Goal: Information Seeking & Learning: Learn about a topic

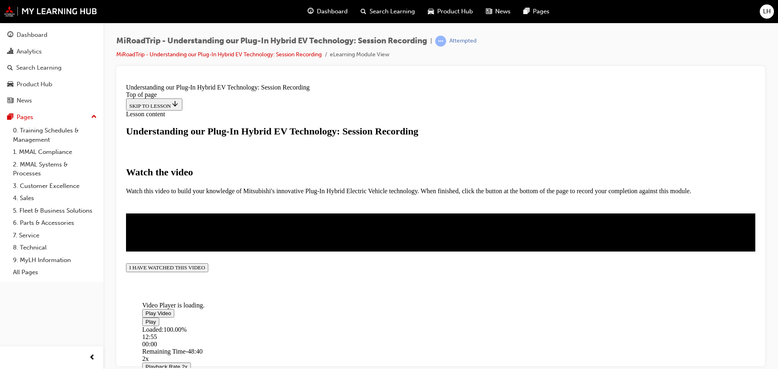
scroll to position [177, 0]
click at [208, 272] on button "I HAVE WATCHED THIS VIDEO" at bounding box center [167, 267] width 82 height 9
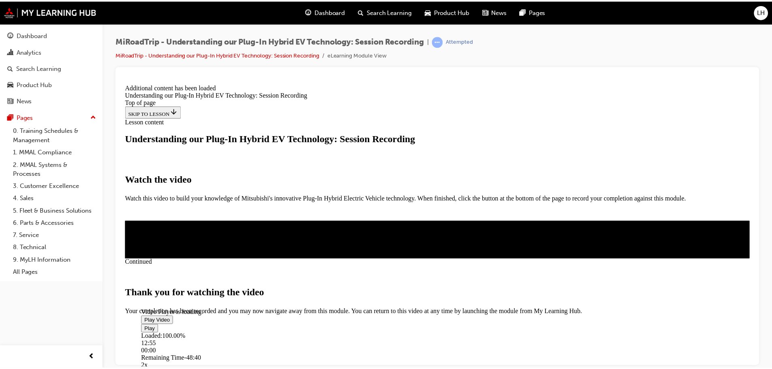
scroll to position [283, 0]
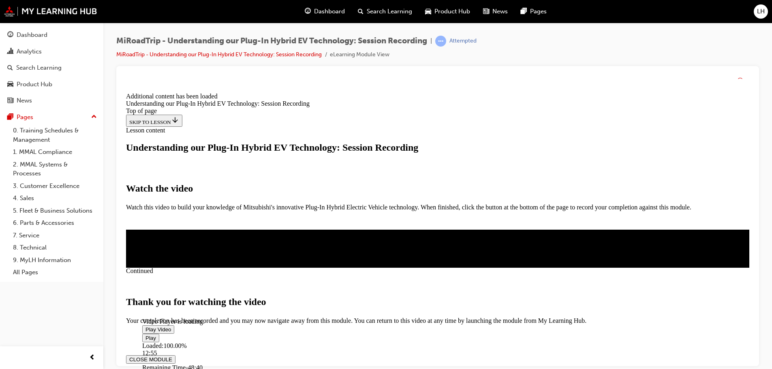
click at [175, 355] on button "CLOSE MODULE" at bounding box center [150, 359] width 49 height 9
click at [19, 55] on div "Analytics" at bounding box center [29, 51] width 25 height 9
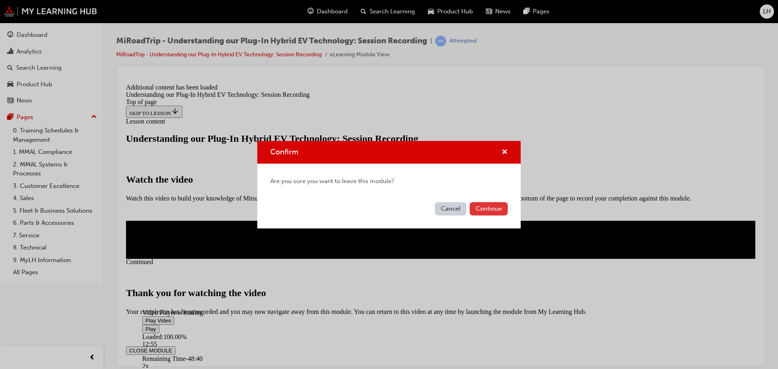
click at [486, 203] on button "Continue" at bounding box center [489, 208] width 38 height 13
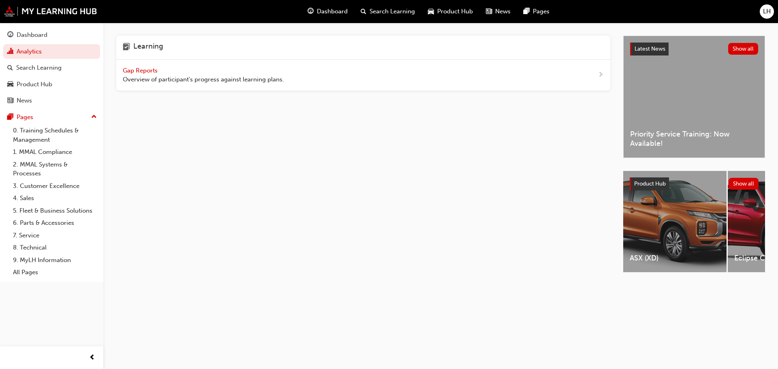
click at [144, 71] on span "Gap Reports" at bounding box center [141, 70] width 36 height 7
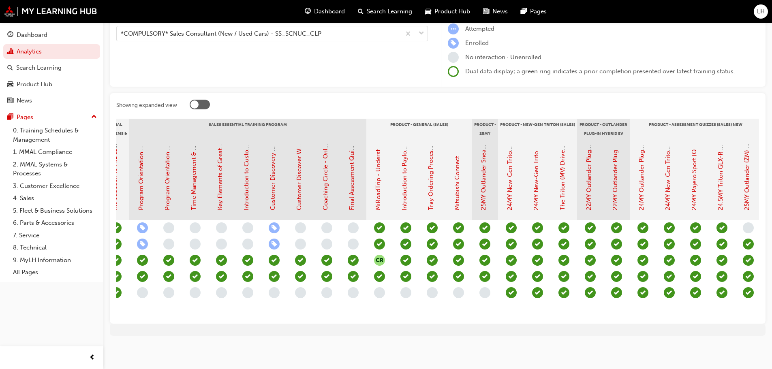
scroll to position [0, 778]
drag, startPoint x: 519, startPoint y: 318, endPoint x: 505, endPoint y: 318, distance: 14.2
click at [505, 318] on div "Showing expanded view Induction - Dealer Staff MMAL Compliance 2024 Diamond Adv…" at bounding box center [438, 208] width 656 height 231
click at [378, 168] on link "MiRoadTrip - Understanding our Plug-In Hybrid EV Technology: Session Recording" at bounding box center [377, 93] width 7 height 233
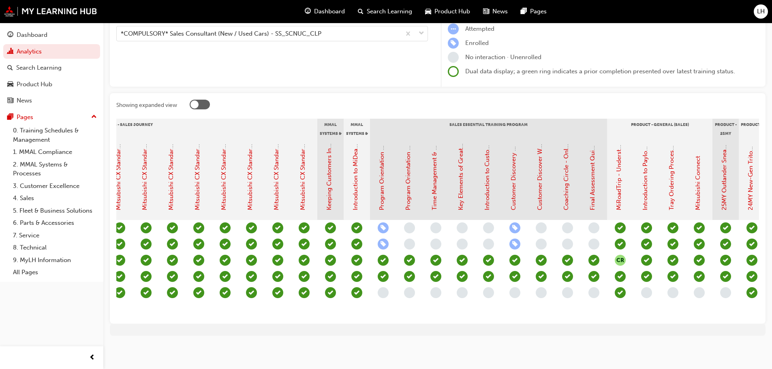
scroll to position [0, 543]
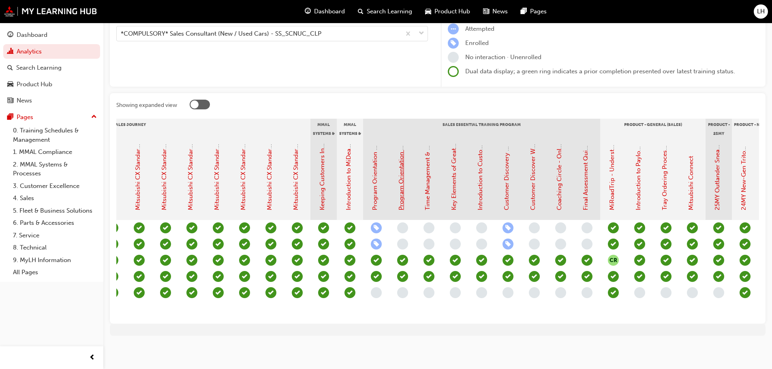
click at [399, 165] on link "Program Orientation & Sales Essentials: Assessment Quiz (Sales Consultant Essen…" at bounding box center [400, 77] width 7 height 265
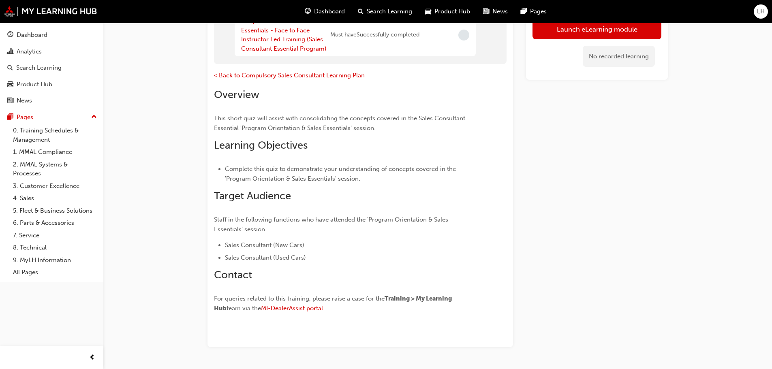
scroll to position [19, 0]
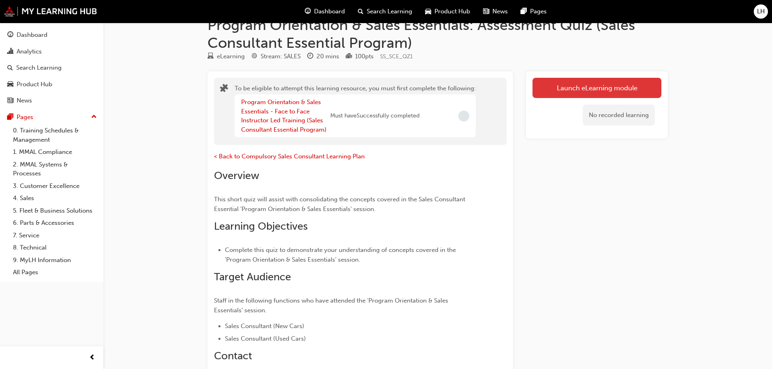
click at [611, 81] on button "Launch eLearning module" at bounding box center [596, 88] width 129 height 20
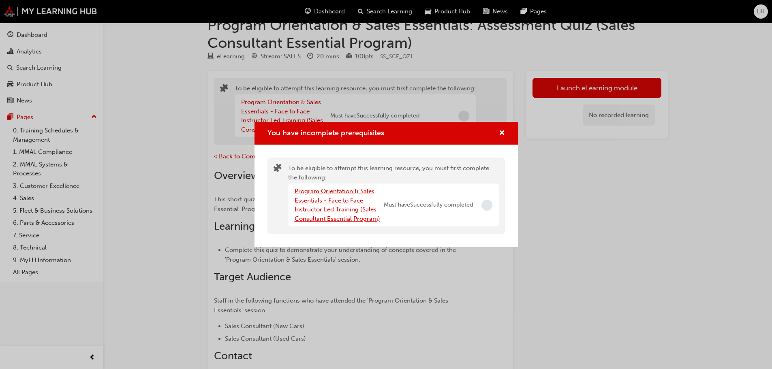
click at [330, 208] on link "Program Orientation & Sales Essentials - Face to Face Instructor Led Training (…" at bounding box center [337, 205] width 85 height 35
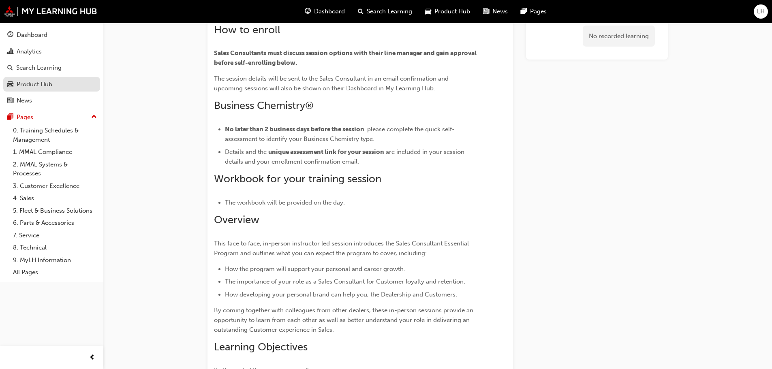
scroll to position [122, 0]
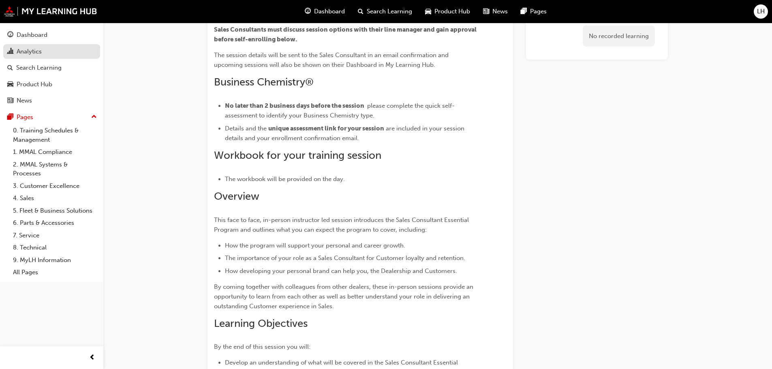
click at [43, 53] on div "Analytics" at bounding box center [51, 52] width 89 height 10
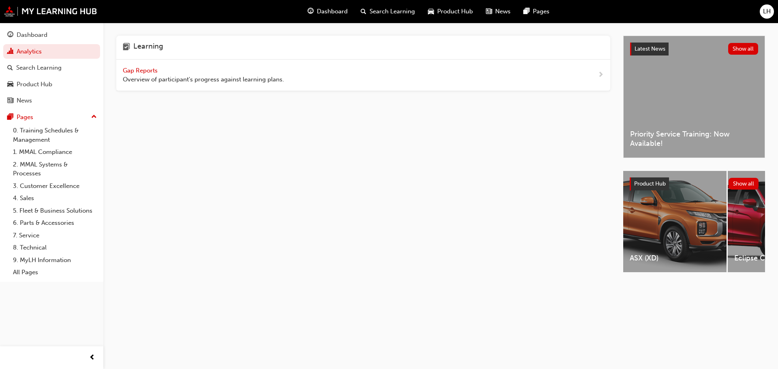
click at [129, 68] on span "Gap Reports" at bounding box center [141, 70] width 36 height 7
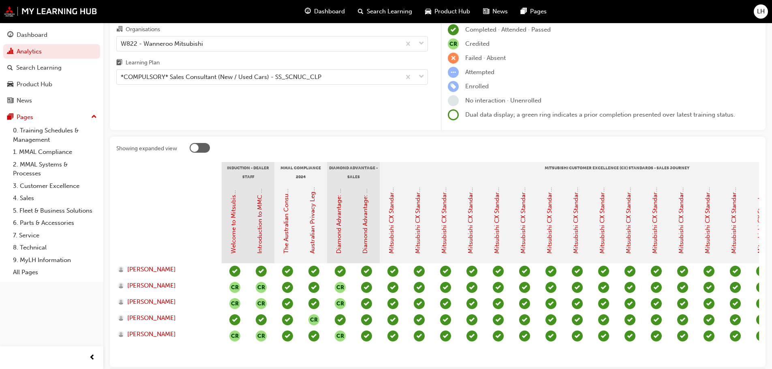
scroll to position [100, 0]
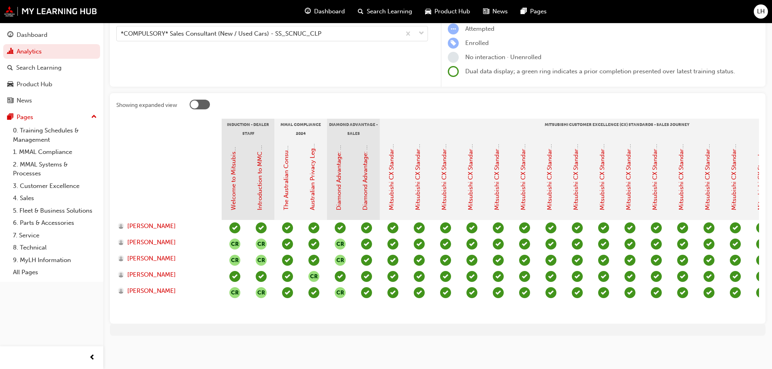
click at [378, 313] on div "Showing expanded view Induction - Dealer Staff MMAL Compliance 2024 Diamond Adv…" at bounding box center [438, 208] width 656 height 231
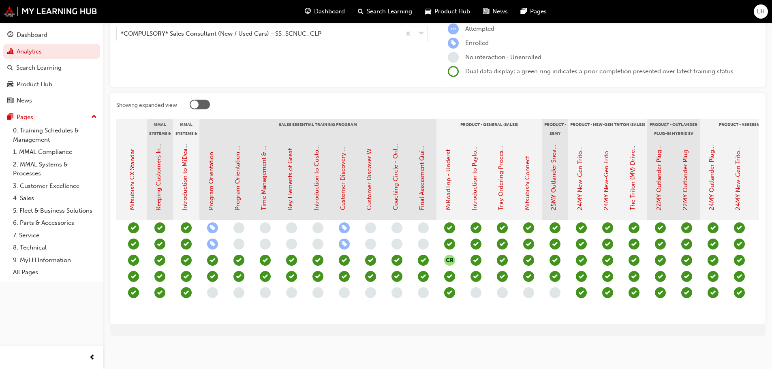
scroll to position [0, 733]
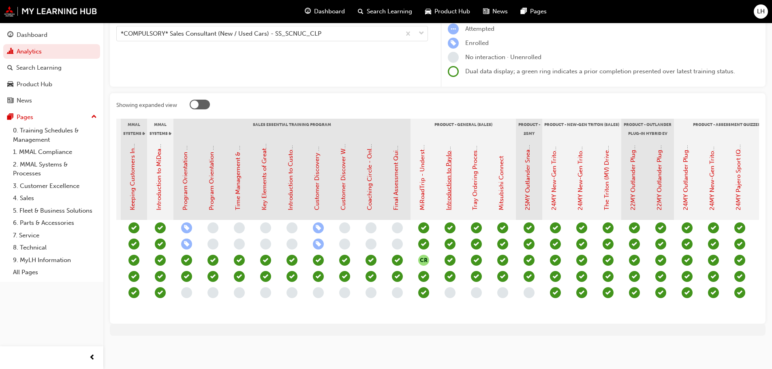
click at [448, 172] on link "Introduction to Payload and Towing Capacities" at bounding box center [448, 144] width 7 height 131
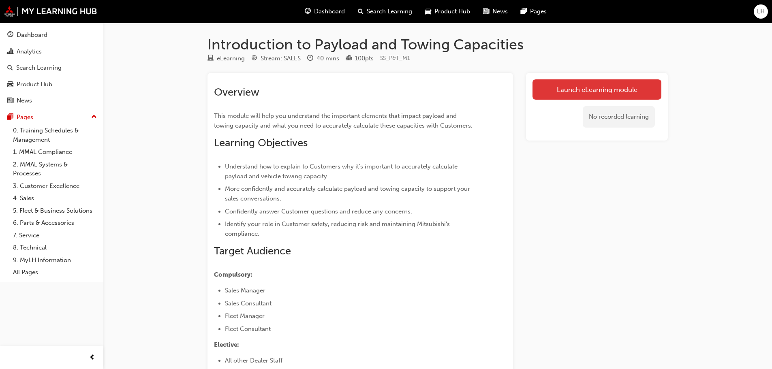
click at [554, 88] on link "Launch eLearning module" at bounding box center [596, 89] width 129 height 20
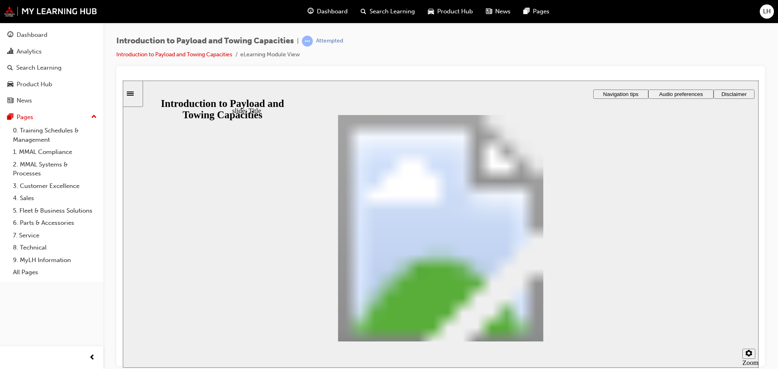
drag, startPoint x: 466, startPoint y: 213, endPoint x: 476, endPoint y: 216, distance: 11.4
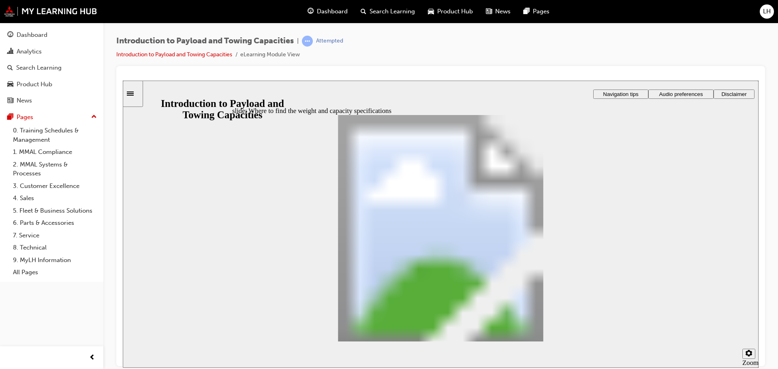
drag, startPoint x: 423, startPoint y: 256, endPoint x: 431, endPoint y: 263, distance: 11.2
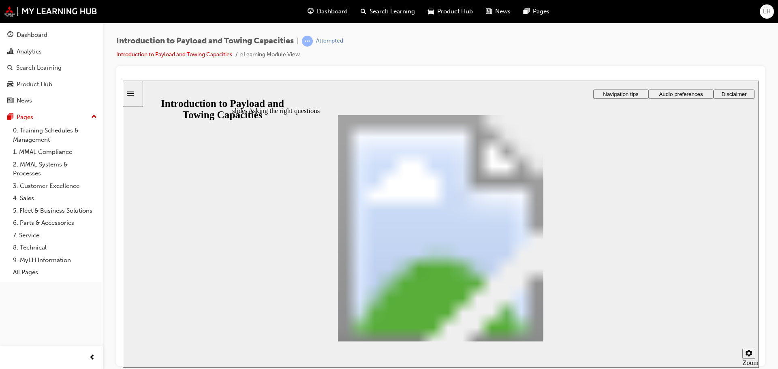
drag, startPoint x: 400, startPoint y: 208, endPoint x: 628, endPoint y: 153, distance: 234.6
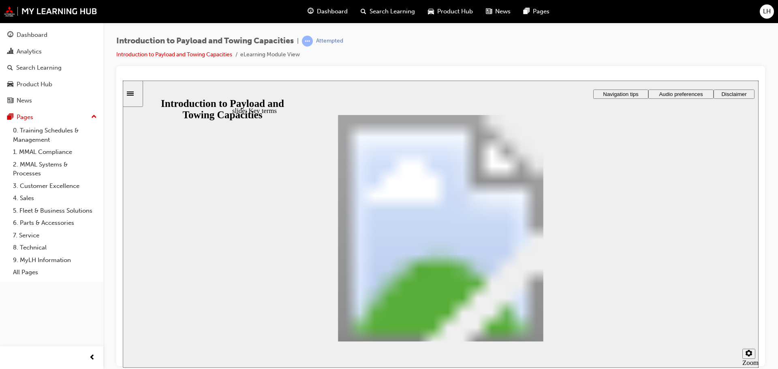
drag, startPoint x: 426, startPoint y: 279, endPoint x: 621, endPoint y: 150, distance: 233.3
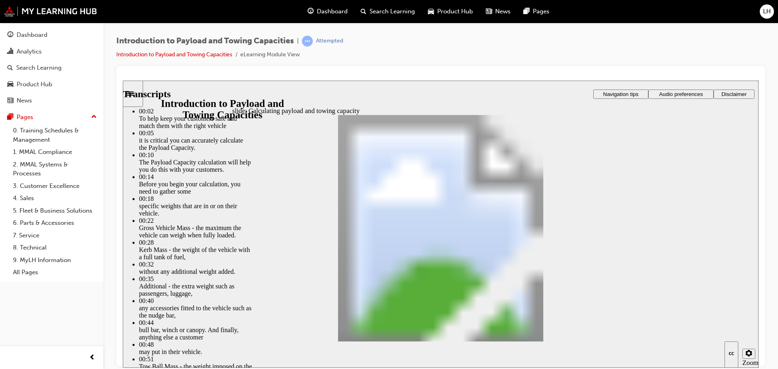
drag, startPoint x: 326, startPoint y: 296, endPoint x: 558, endPoint y: 298, distance: 232.2
type input "93"
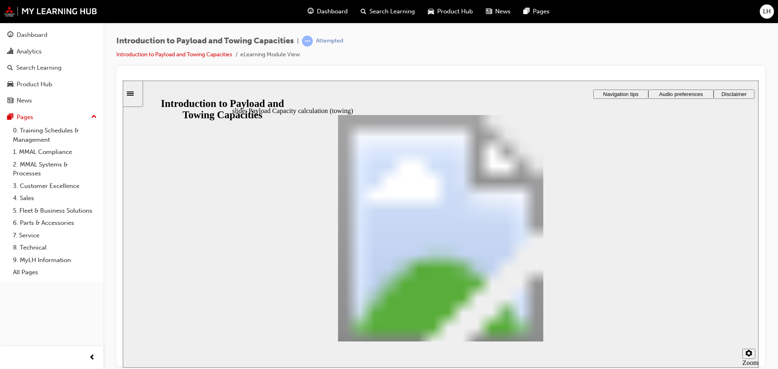
drag, startPoint x: 269, startPoint y: 224, endPoint x: 362, endPoint y: 273, distance: 105.1
drag, startPoint x: 384, startPoint y: 212, endPoint x: 370, endPoint y: 275, distance: 64.4
drag, startPoint x: 259, startPoint y: 211, endPoint x: 389, endPoint y: 259, distance: 138.8
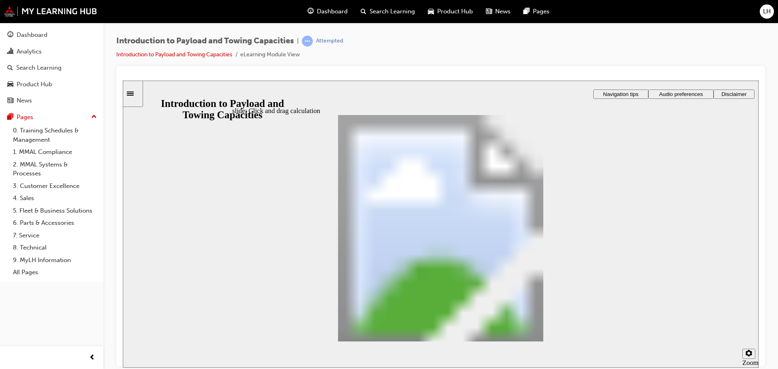
drag, startPoint x: 459, startPoint y: 221, endPoint x: 390, endPoint y: 271, distance: 85.3
drag, startPoint x: 584, startPoint y: 222, endPoint x: 438, endPoint y: 269, distance: 153.4
drag, startPoint x: 543, startPoint y: 220, endPoint x: 480, endPoint y: 276, distance: 84.6
drag, startPoint x: 525, startPoint y: 218, endPoint x: 462, endPoint y: 263, distance: 77.6
drag, startPoint x: 497, startPoint y: 209, endPoint x: 469, endPoint y: 255, distance: 53.5
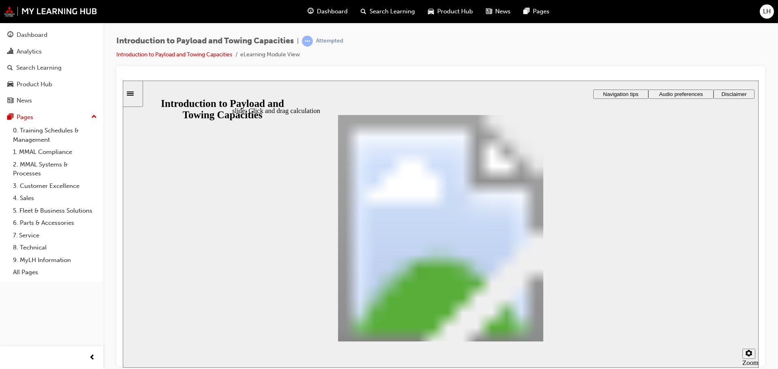
drag, startPoint x: 417, startPoint y: 219, endPoint x: 463, endPoint y: 267, distance: 66.2
drag, startPoint x: 621, startPoint y: 211, endPoint x: 467, endPoint y: 260, distance: 161.5
drag, startPoint x: 342, startPoint y: 213, endPoint x: 468, endPoint y: 263, distance: 134.9
drag, startPoint x: 308, startPoint y: 220, endPoint x: 470, endPoint y: 265, distance: 168.6
checkbox input "true"
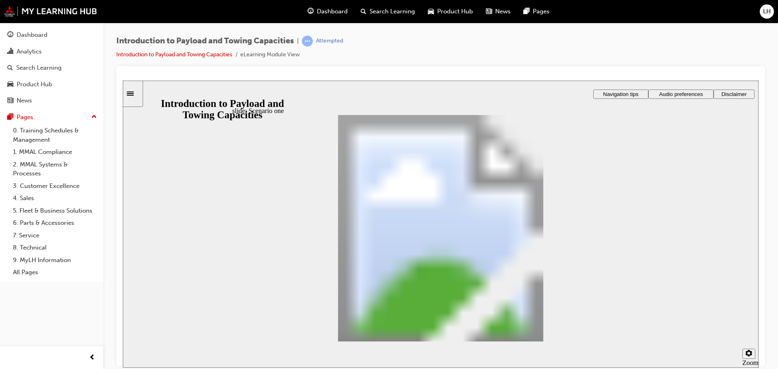
checkbox input "true"
drag, startPoint x: 329, startPoint y: 207, endPoint x: 457, endPoint y: 234, distance: 131.0
drag, startPoint x: 320, startPoint y: 207, endPoint x: 421, endPoint y: 250, distance: 109.6
drag, startPoint x: 310, startPoint y: 203, endPoint x: 405, endPoint y: 246, distance: 104.8
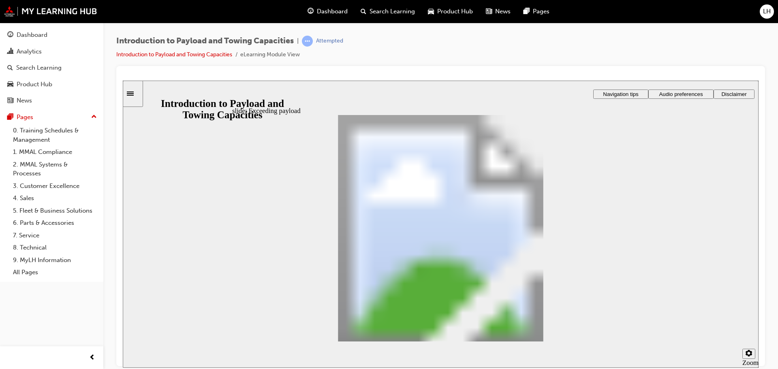
drag, startPoint x: 294, startPoint y: 205, endPoint x: 420, endPoint y: 256, distance: 135.6
drag, startPoint x: 312, startPoint y: 204, endPoint x: 415, endPoint y: 266, distance: 120.3
drag, startPoint x: 321, startPoint y: 202, endPoint x: 599, endPoint y: 242, distance: 280.4
drag, startPoint x: 319, startPoint y: 215, endPoint x: 401, endPoint y: 245, distance: 87.5
drag, startPoint x: 331, startPoint y: 216, endPoint x: 480, endPoint y: 258, distance: 154.9
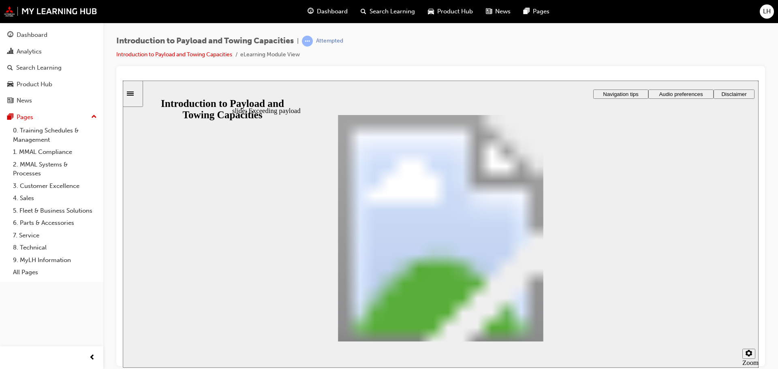
drag, startPoint x: 318, startPoint y: 202, endPoint x: 585, endPoint y: 233, distance: 269.1
drag, startPoint x: 303, startPoint y: 209, endPoint x: 462, endPoint y: 249, distance: 163.2
radio input "false"
radio input "true"
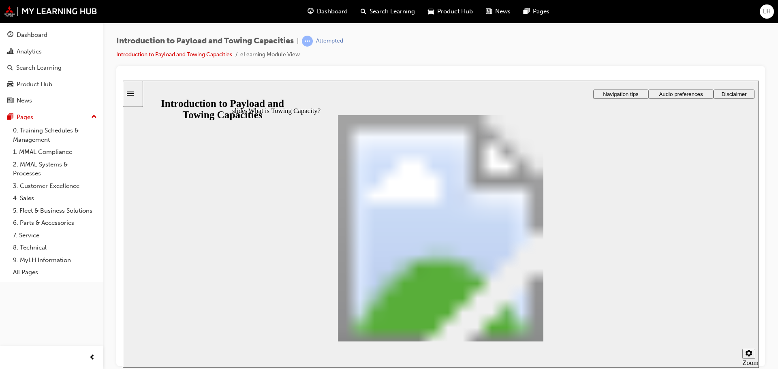
drag, startPoint x: 453, startPoint y: 282, endPoint x: 442, endPoint y: 282, distance: 10.6
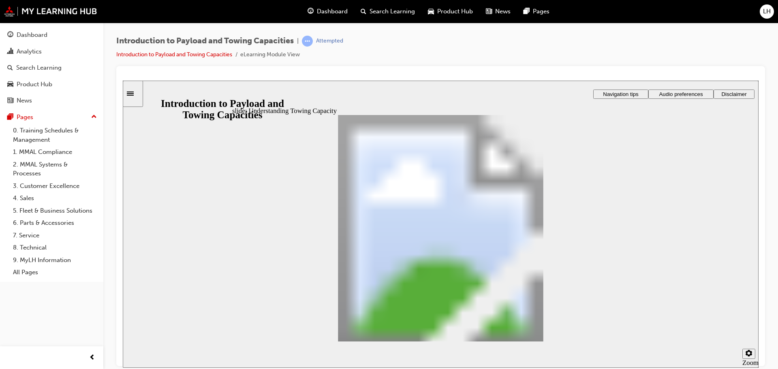
drag, startPoint x: 602, startPoint y: 148, endPoint x: 604, endPoint y: 155, distance: 7.1
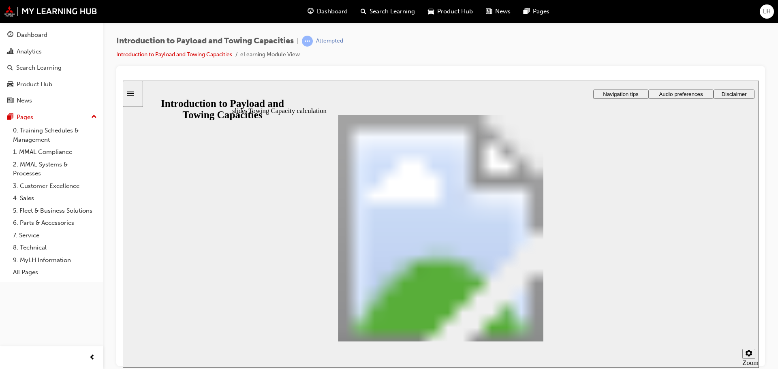
drag, startPoint x: 427, startPoint y: 227, endPoint x: 487, endPoint y: 229, distance: 60.8
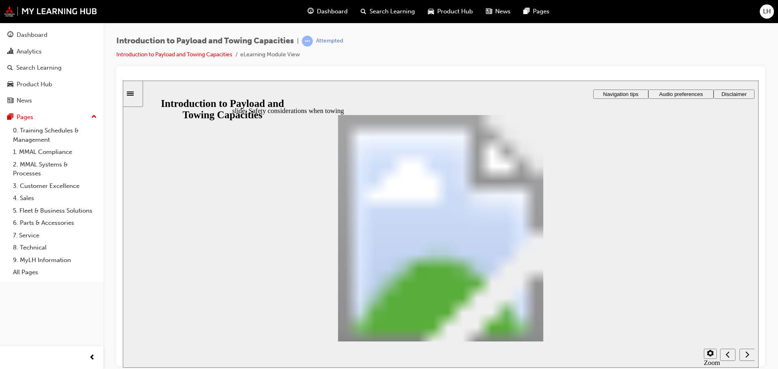
radio input "true"
drag, startPoint x: 446, startPoint y: 280, endPoint x: 438, endPoint y: 199, distance: 81.9
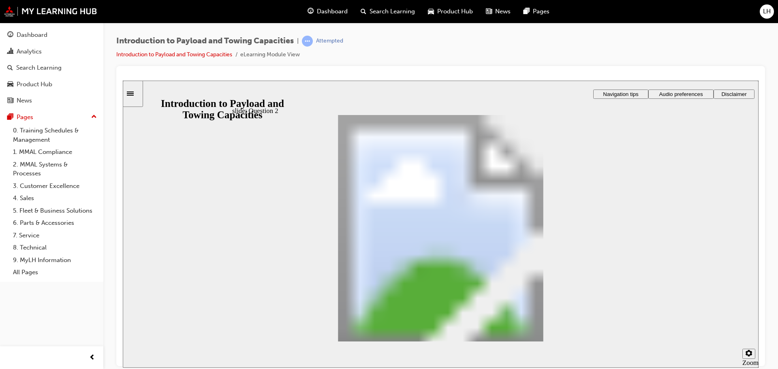
drag, startPoint x: 523, startPoint y: 283, endPoint x: 364, endPoint y: 219, distance: 171.5
drag, startPoint x: 526, startPoint y: 259, endPoint x: 459, endPoint y: 224, distance: 75.6
checkbox input "true"
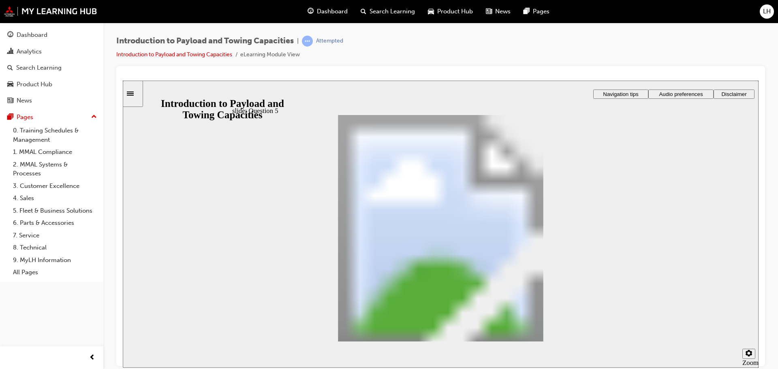
drag, startPoint x: 413, startPoint y: 213, endPoint x: 443, endPoint y: 213, distance: 30.0
drag, startPoint x: 323, startPoint y: 238, endPoint x: 406, endPoint y: 225, distance: 84.5
drag, startPoint x: 455, startPoint y: 188, endPoint x: 510, endPoint y: 275, distance: 102.4
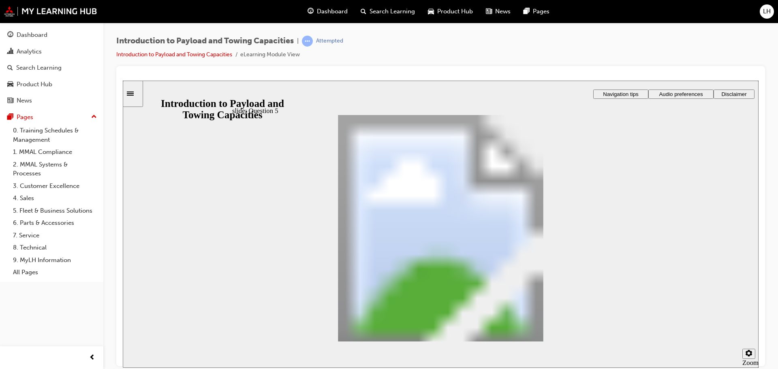
drag, startPoint x: 477, startPoint y: 184, endPoint x: 527, endPoint y: 213, distance: 57.5
drag, startPoint x: 513, startPoint y: 186, endPoint x: 577, endPoint y: 301, distance: 130.9
drag, startPoint x: 521, startPoint y: 188, endPoint x: 557, endPoint y: 245, distance: 67.4
drag, startPoint x: 463, startPoint y: 182, endPoint x: 518, endPoint y: 294, distance: 125.0
drag, startPoint x: 471, startPoint y: 178, endPoint x: 513, endPoint y: 205, distance: 50.3
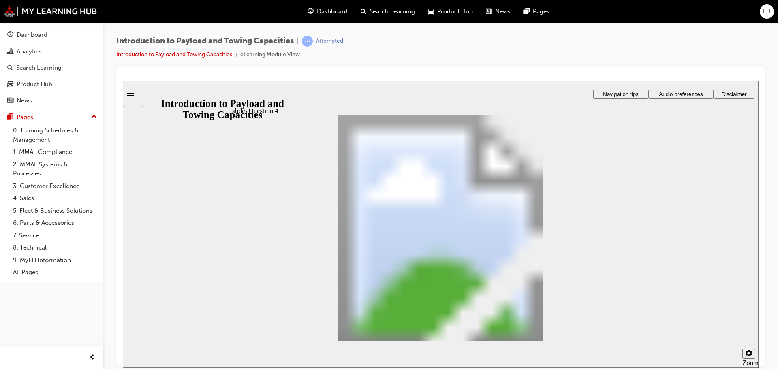
drag, startPoint x: 503, startPoint y: 178, endPoint x: 557, endPoint y: 233, distance: 77.1
drag, startPoint x: 499, startPoint y: 182, endPoint x: 539, endPoint y: 268, distance: 95.5
checkbox input "true"
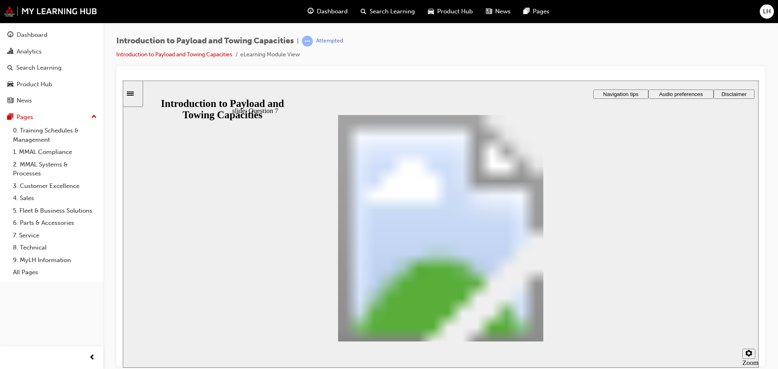
radio input "true"
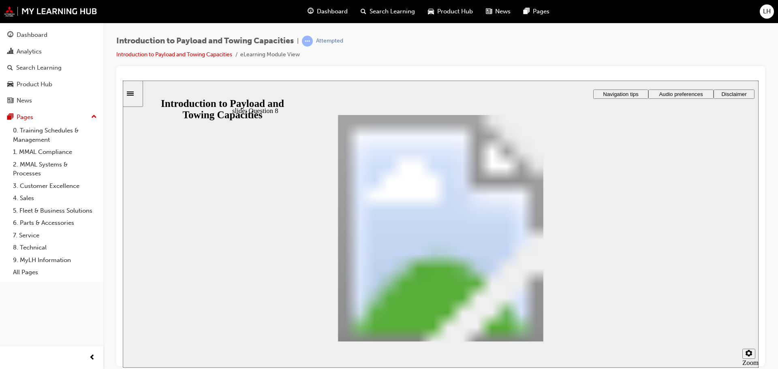
radio input "false"
radio input "true"
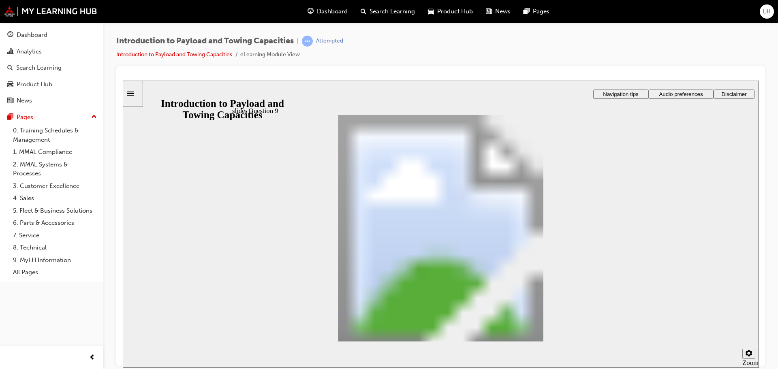
radio input "true"
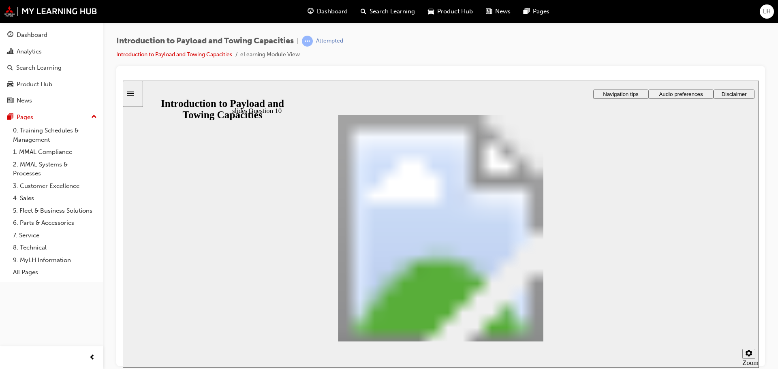
radio input "true"
drag, startPoint x: 623, startPoint y: 311, endPoint x: 625, endPoint y: 319, distance: 8.0
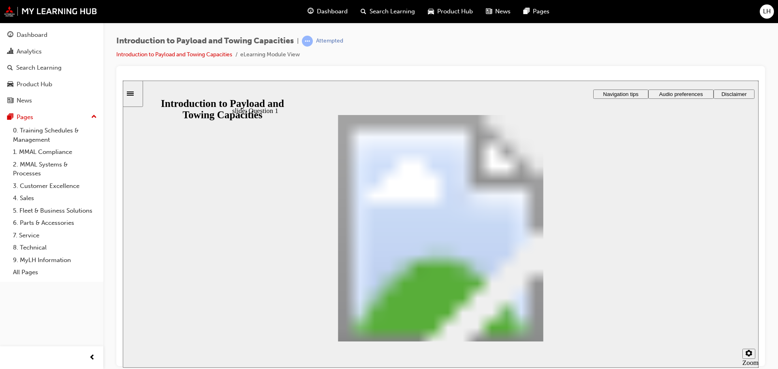
drag, startPoint x: 472, startPoint y: 159, endPoint x: 309, endPoint y: 152, distance: 163.4
drag, startPoint x: 262, startPoint y: 158, endPoint x: 301, endPoint y: 166, distance: 39.6
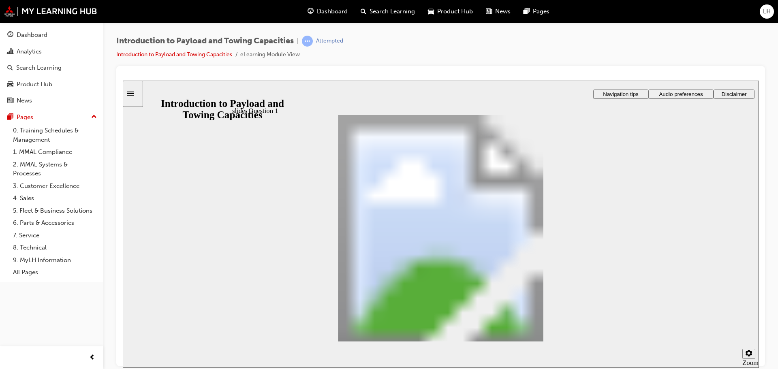
radio input "true"
drag, startPoint x: 438, startPoint y: 289, endPoint x: 426, endPoint y: 208, distance: 81.9
drag, startPoint x: 536, startPoint y: 282, endPoint x: 378, endPoint y: 215, distance: 171.9
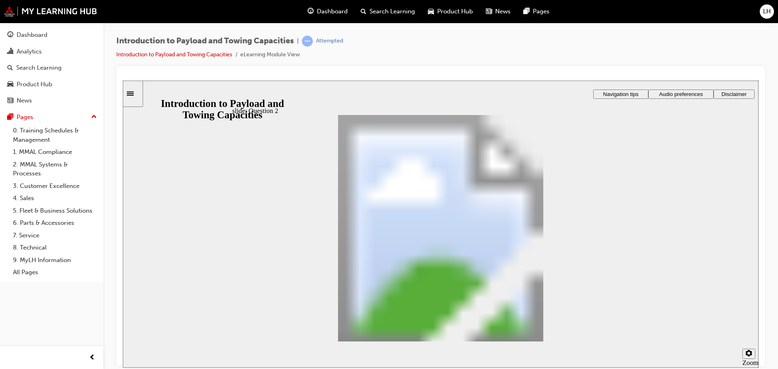
drag, startPoint x: 549, startPoint y: 263, endPoint x: 473, endPoint y: 224, distance: 85.3
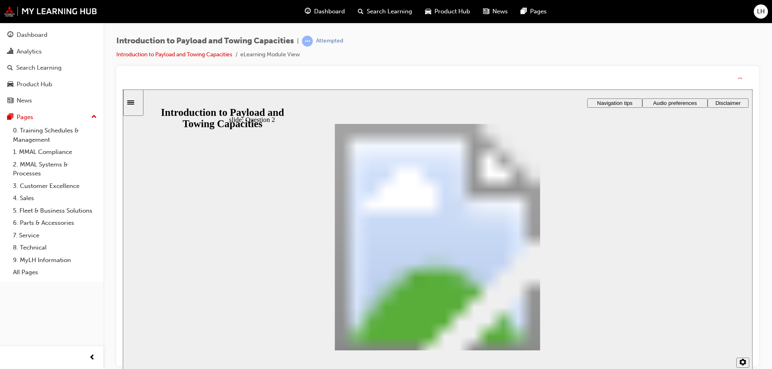
drag, startPoint x: 521, startPoint y: 300, endPoint x: 536, endPoint y: 294, distance: 15.8
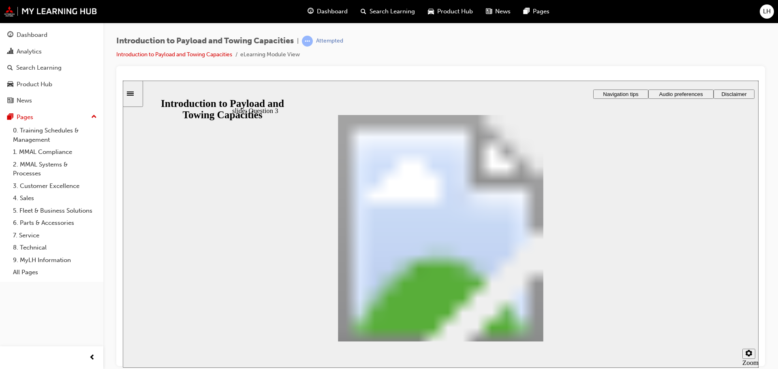
checkbox input "true"
drag, startPoint x: 394, startPoint y: 179, endPoint x: 460, endPoint y: 266, distance: 109.0
drag, startPoint x: 467, startPoint y: 185, endPoint x: 485, endPoint y: 218, distance: 36.8
drag, startPoint x: 473, startPoint y: 188, endPoint x: 518, endPoint y: 296, distance: 117.4
drag, startPoint x: 449, startPoint y: 182, endPoint x: 492, endPoint y: 233, distance: 66.1
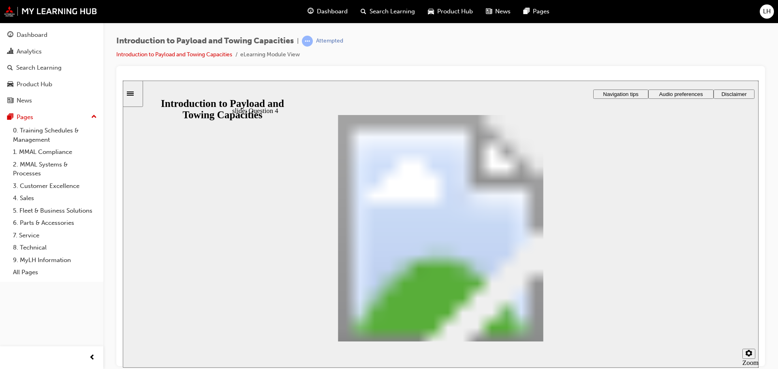
drag, startPoint x: 494, startPoint y: 179, endPoint x: 556, endPoint y: 285, distance: 122.6
drag, startPoint x: 489, startPoint y: 174, endPoint x: 534, endPoint y: 207, distance: 55.0
drag, startPoint x: 506, startPoint y: 178, endPoint x: 562, endPoint y: 237, distance: 81.4
drag, startPoint x: 498, startPoint y: 169, endPoint x: 508, endPoint y: 189, distance: 22.7
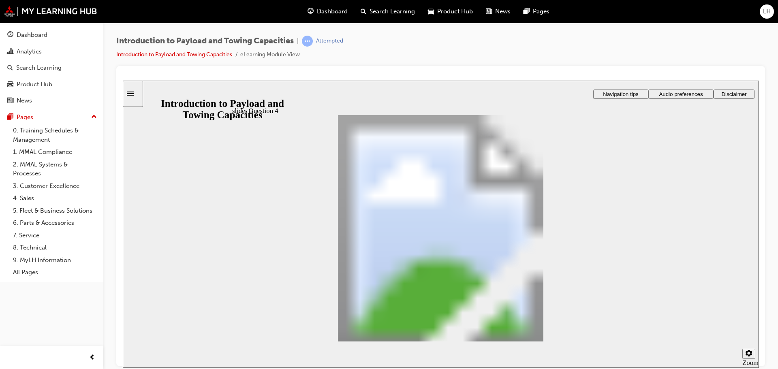
drag, startPoint x: 504, startPoint y: 176, endPoint x: 555, endPoint y: 258, distance: 96.5
checkbox input "true"
radio input "true"
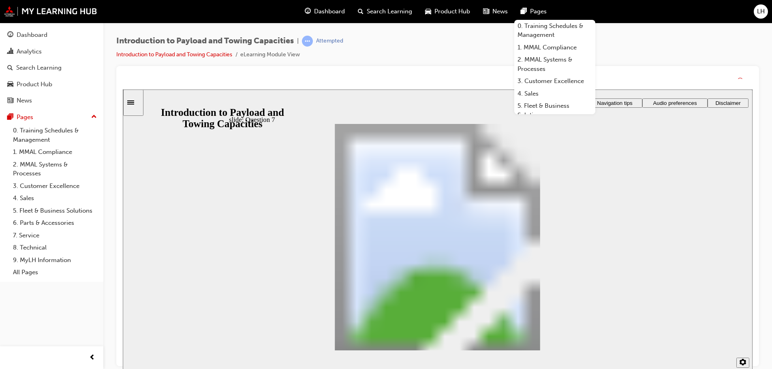
click at [730, 205] on div "slide: Question 7 Rectangle 1 That's not quite right. Revisit the Payload Capac…" at bounding box center [438, 233] width 630 height 287
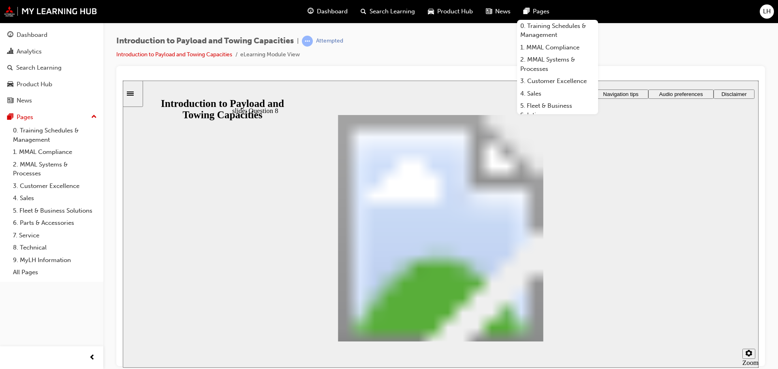
click at [655, 175] on div "slide: Question 8 Q Payload Capacity calculation 8 Key Terms Tim is going on a …" at bounding box center [441, 223] width 636 height 287
drag, startPoint x: 651, startPoint y: 75, endPoint x: 653, endPoint y: 70, distance: 5.3
click at [653, 72] on div at bounding box center [440, 216] width 649 height 300
click at [652, 44] on div "Introduction to Payload and Towing Capacities | Attempted Introduction to Paylo…" at bounding box center [440, 51] width 649 height 30
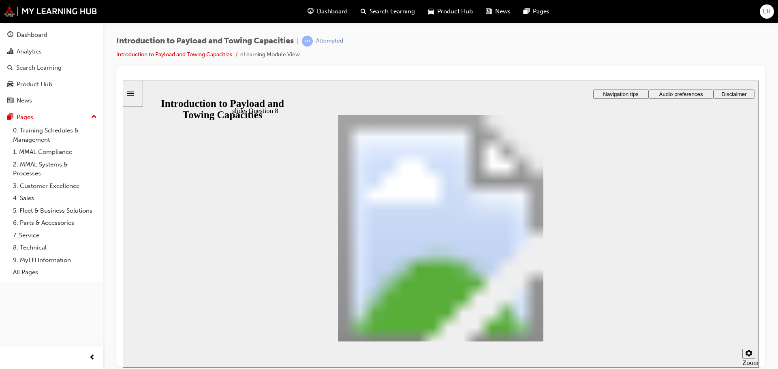
radio input "true"
click at [625, 341] on section "Playback Speed 2 1.75 1.5 1.25 0.75" at bounding box center [441, 354] width 636 height 26
radio input "true"
drag, startPoint x: 383, startPoint y: 222, endPoint x: 629, endPoint y: 310, distance: 260.8
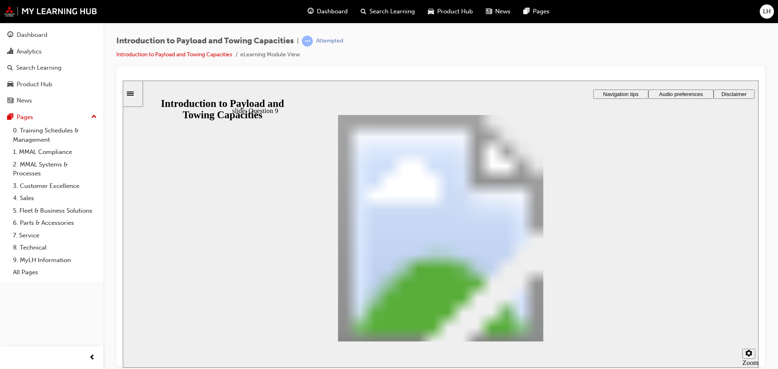
radio input "true"
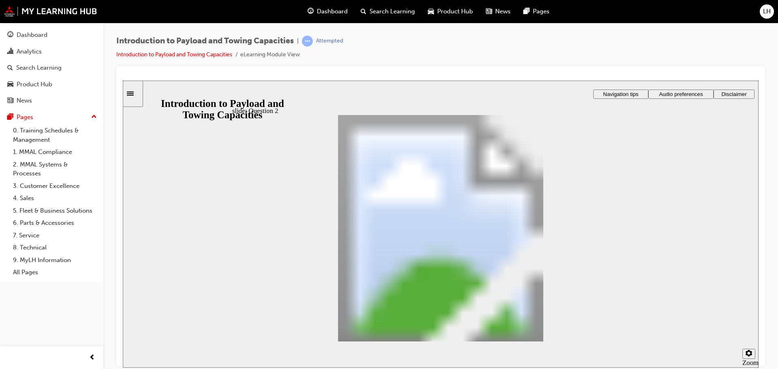
drag, startPoint x: 450, startPoint y: 286, endPoint x: 434, endPoint y: 209, distance: 78.3
drag, startPoint x: 547, startPoint y: 284, endPoint x: 372, endPoint y: 218, distance: 186.6
drag, startPoint x: 414, startPoint y: 197, endPoint x: 460, endPoint y: 294, distance: 107.7
drag, startPoint x: 372, startPoint y: 211, endPoint x: 525, endPoint y: 269, distance: 163.8
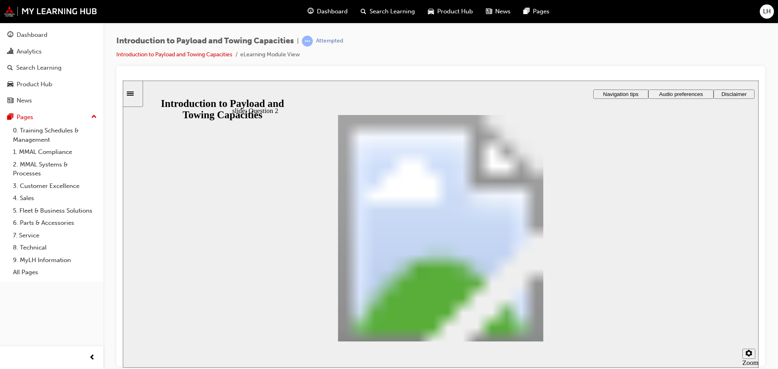
drag, startPoint x: 361, startPoint y: 218, endPoint x: 525, endPoint y: 271, distance: 172.2
drag, startPoint x: 418, startPoint y: 292, endPoint x: 411, endPoint y: 208, distance: 83.8
drag, startPoint x: 357, startPoint y: 267, endPoint x: 380, endPoint y: 227, distance: 45.9
drag, startPoint x: 537, startPoint y: 286, endPoint x: 464, endPoint y: 226, distance: 94.9
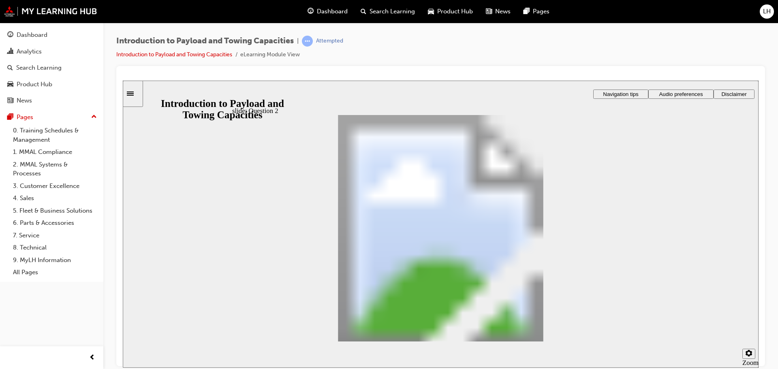
checkbox input "true"
click at [51, 47] on div "Analytics" at bounding box center [51, 52] width 89 height 10
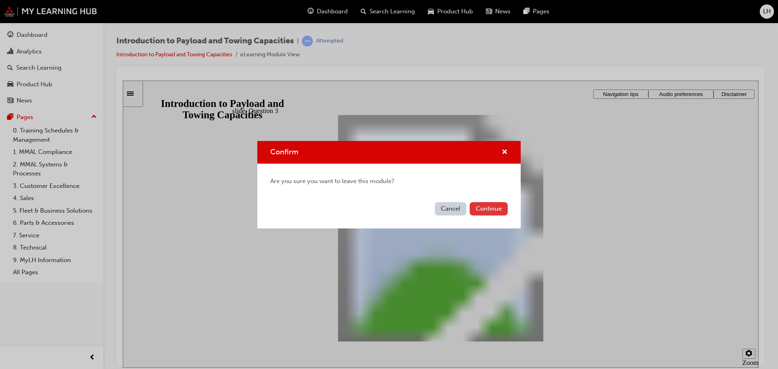
click at [503, 214] on button "Continue" at bounding box center [489, 208] width 38 height 13
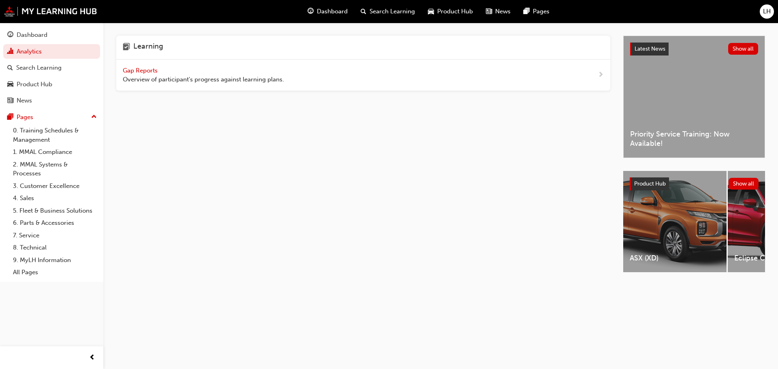
click at [136, 68] on span "Gap Reports" at bounding box center [141, 70] width 36 height 7
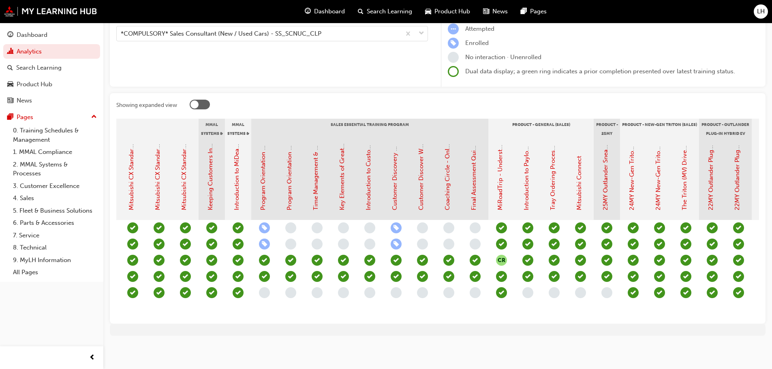
scroll to position [0, 667]
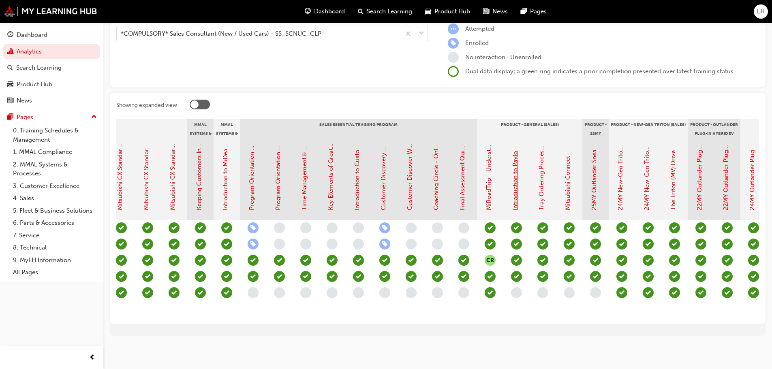
click at [513, 177] on link "Introduction to Payload and Towing Capacities" at bounding box center [514, 144] width 7 height 131
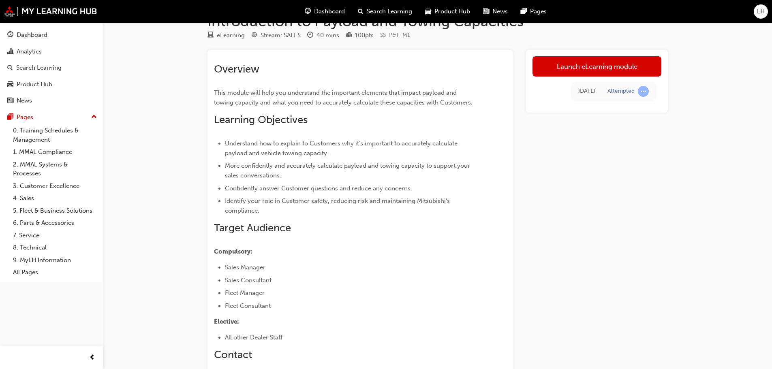
scroll to position [19, 0]
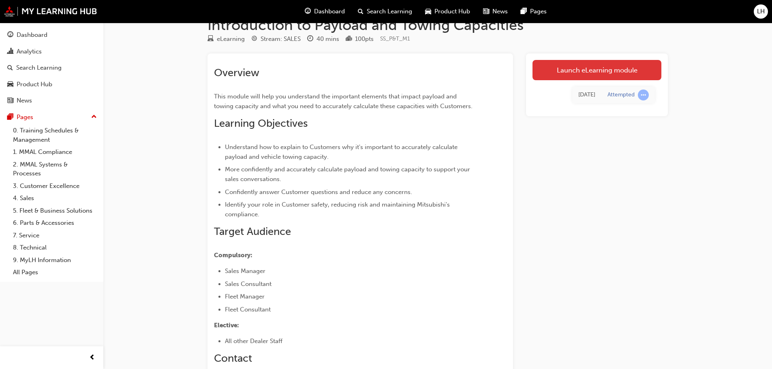
drag, startPoint x: 601, startPoint y: 54, endPoint x: 602, endPoint y: 62, distance: 8.1
click at [601, 56] on div "Launch eLearning module Today Attempted" at bounding box center [597, 84] width 142 height 63
click at [601, 68] on link "Launch eLearning module" at bounding box center [596, 70] width 129 height 20
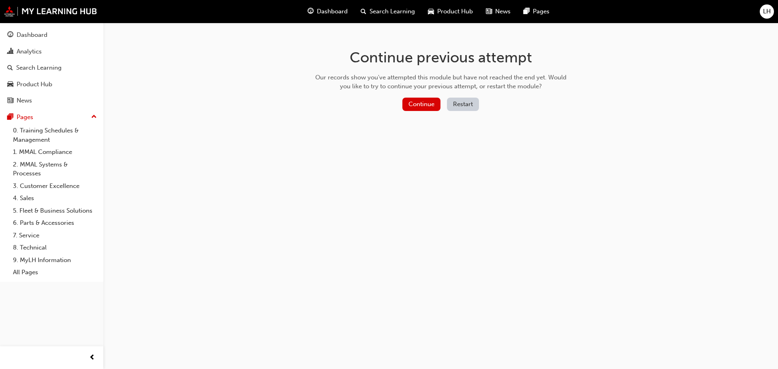
click at [462, 107] on button "Restart" at bounding box center [463, 104] width 32 height 13
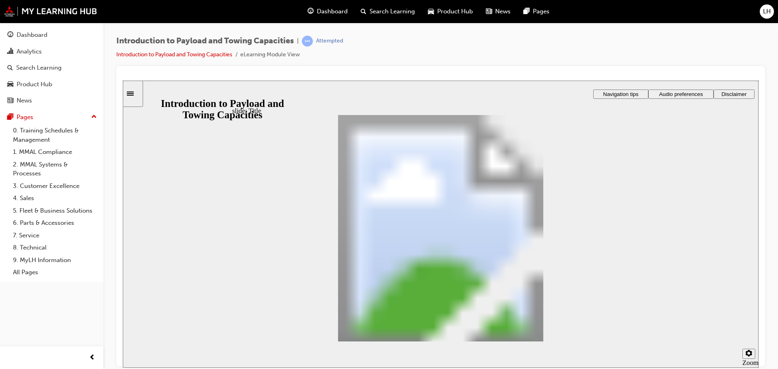
drag, startPoint x: 257, startPoint y: 222, endPoint x: 273, endPoint y: 235, distance: 20.4
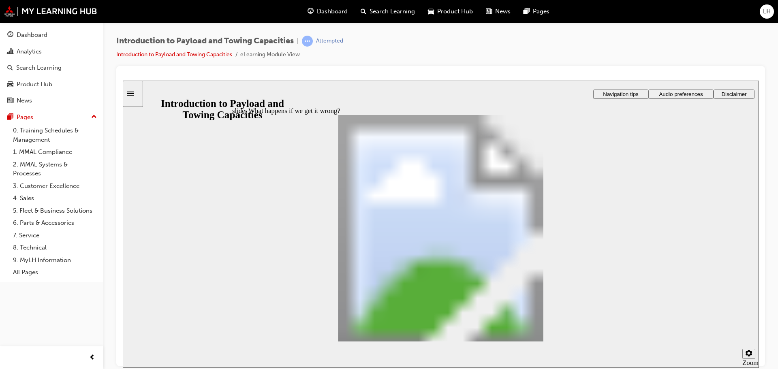
drag, startPoint x: 502, startPoint y: 285, endPoint x: 480, endPoint y: 303, distance: 28.3
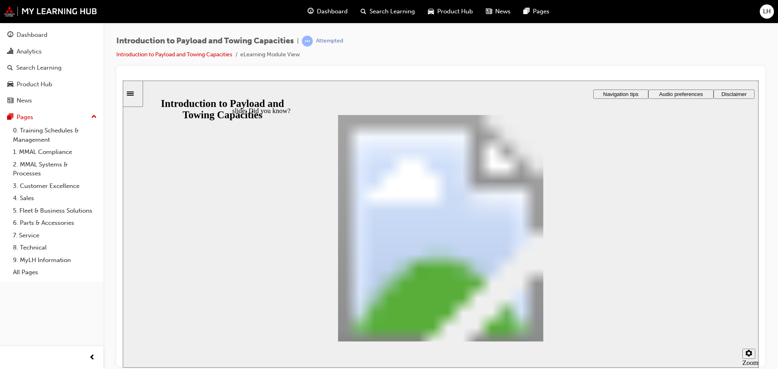
drag, startPoint x: 335, startPoint y: 241, endPoint x: 419, endPoint y: 241, distance: 83.5
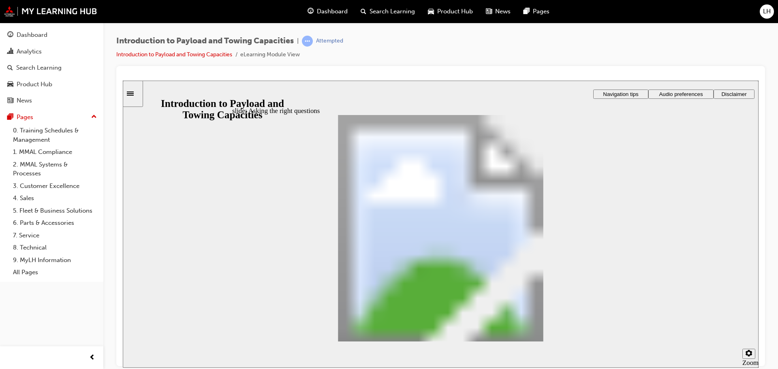
drag, startPoint x: 426, startPoint y: 260, endPoint x: 566, endPoint y: 264, distance: 139.8
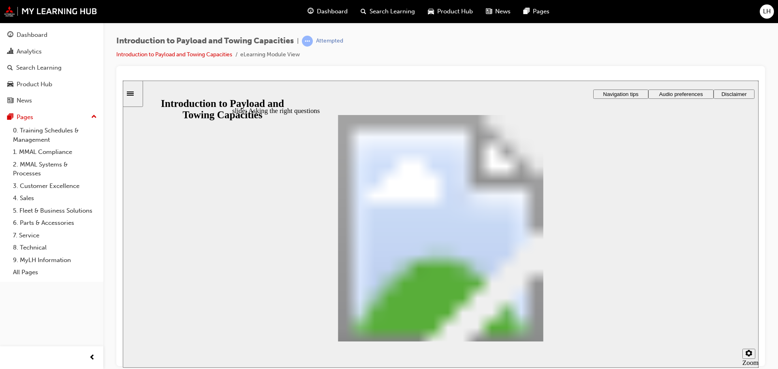
drag, startPoint x: 529, startPoint y: 202, endPoint x: 624, endPoint y: 145, distance: 111.0
drag, startPoint x: 420, startPoint y: 229, endPoint x: 619, endPoint y: 152, distance: 213.3
drag, startPoint x: 624, startPoint y: 259, endPoint x: 626, endPoint y: 291, distance: 32.5
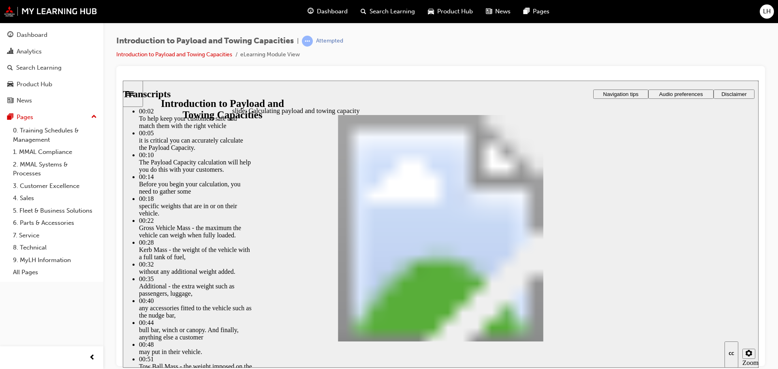
type input "93"
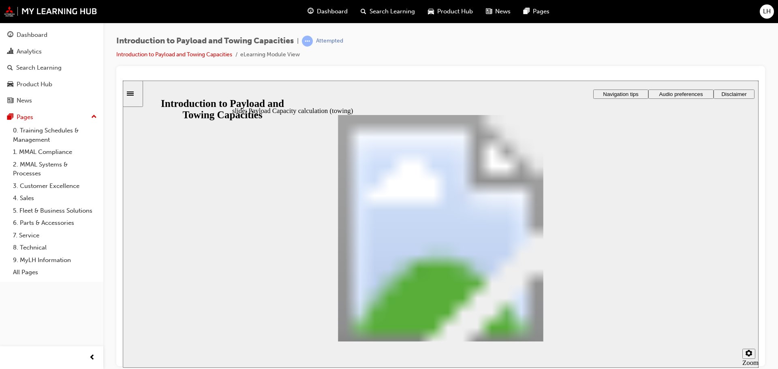
drag, startPoint x: 363, startPoint y: 181, endPoint x: 574, endPoint y: 196, distance: 211.2
drag, startPoint x: 307, startPoint y: 222, endPoint x: 397, endPoint y: 277, distance: 105.6
drag, startPoint x: 344, startPoint y: 216, endPoint x: 404, endPoint y: 266, distance: 78.5
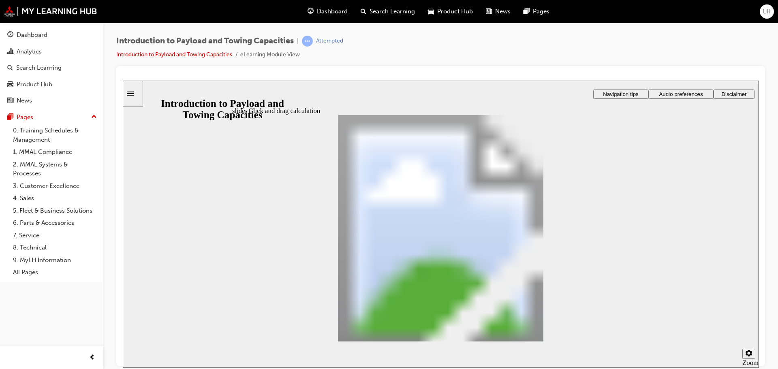
drag, startPoint x: 403, startPoint y: 211, endPoint x: 407, endPoint y: 279, distance: 67.8
drag, startPoint x: 374, startPoint y: 217, endPoint x: 396, endPoint y: 276, distance: 62.6
drag, startPoint x: 458, startPoint y: 206, endPoint x: 443, endPoint y: 265, distance: 60.1
drag, startPoint x: 539, startPoint y: 212, endPoint x: 462, endPoint y: 273, distance: 98.4
drag, startPoint x: 355, startPoint y: 214, endPoint x: 482, endPoint y: 265, distance: 136.6
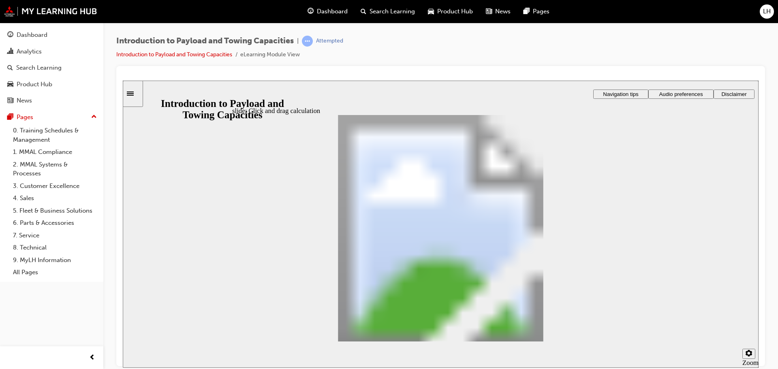
drag, startPoint x: 417, startPoint y: 220, endPoint x: 482, endPoint y: 271, distance: 83.2
drag, startPoint x: 248, startPoint y: 220, endPoint x: 347, endPoint y: 238, distance: 100.9
drag, startPoint x: 275, startPoint y: 217, endPoint x: 473, endPoint y: 261, distance: 202.6
drag, startPoint x: 549, startPoint y: 212, endPoint x: 475, endPoint y: 262, distance: 88.4
drag, startPoint x: 601, startPoint y: 218, endPoint x: 452, endPoint y: 273, distance: 159.0
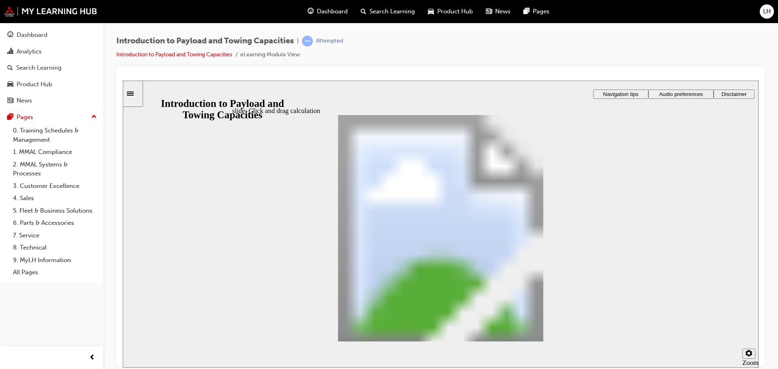
drag, startPoint x: 570, startPoint y: 220, endPoint x: 461, endPoint y: 265, distance: 117.2
checkbox input "true"
drag, startPoint x: 553, startPoint y: 261, endPoint x: 551, endPoint y: 286, distance: 25.2
checkbox input "true"
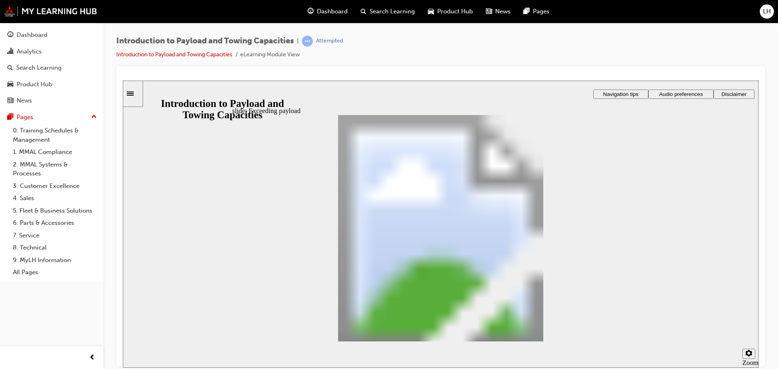
drag, startPoint x: 303, startPoint y: 200, endPoint x: 461, endPoint y: 238, distance: 161.8
drag, startPoint x: 318, startPoint y: 204, endPoint x: 505, endPoint y: 246, distance: 191.8
drag, startPoint x: 321, startPoint y: 201, endPoint x: 457, endPoint y: 225, distance: 138.3
drag, startPoint x: 338, startPoint y: 205, endPoint x: 454, endPoint y: 228, distance: 117.8
drag, startPoint x: 296, startPoint y: 199, endPoint x: 552, endPoint y: 228, distance: 257.7
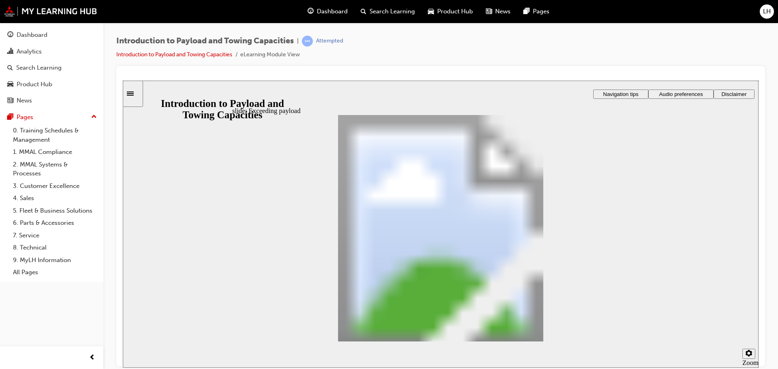
drag, startPoint x: 315, startPoint y: 214, endPoint x: 449, endPoint y: 250, distance: 138.0
drag, startPoint x: 331, startPoint y: 213, endPoint x: 548, endPoint y: 244, distance: 219.0
drag, startPoint x: 306, startPoint y: 213, endPoint x: 408, endPoint y: 222, distance: 102.5
drag, startPoint x: 323, startPoint y: 205, endPoint x: 679, endPoint y: 227, distance: 357.2
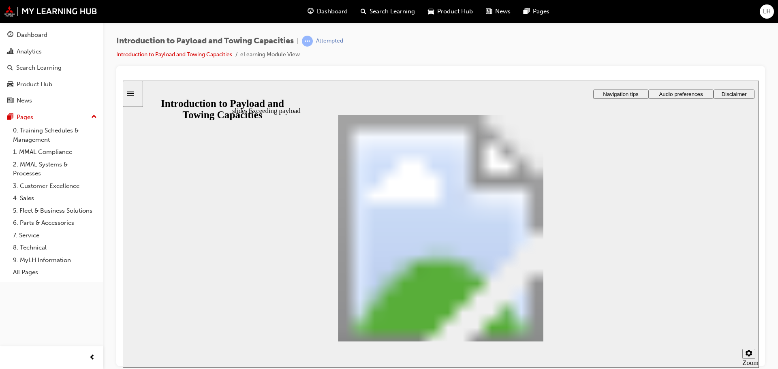
drag, startPoint x: 303, startPoint y: 218, endPoint x: 419, endPoint y: 276, distance: 129.4
radio input "false"
radio input "true"
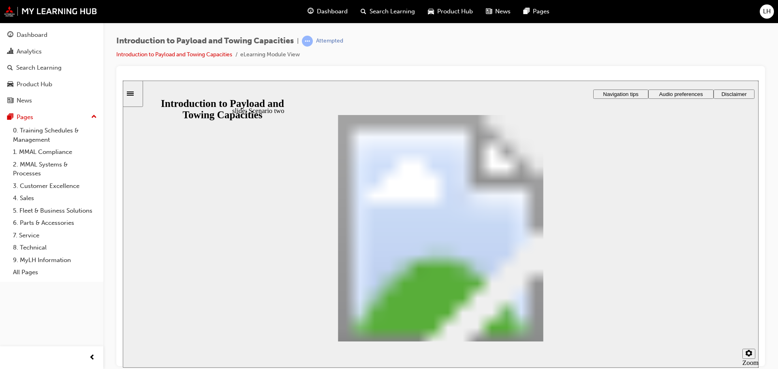
drag, startPoint x: 552, startPoint y: 229, endPoint x: 555, endPoint y: 254, distance: 26.1
radio input "true"
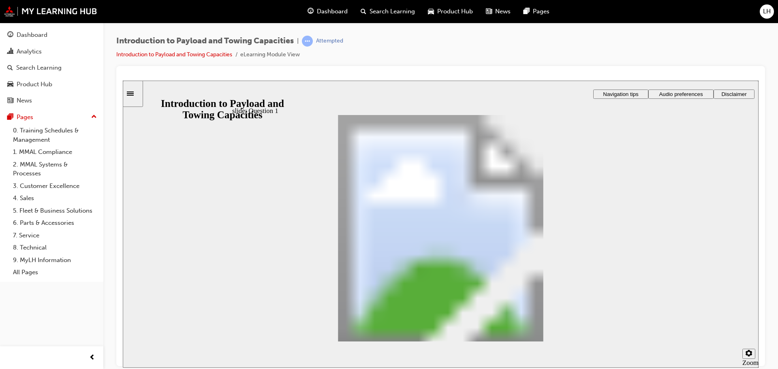
radio input "true"
drag, startPoint x: 391, startPoint y: 224, endPoint x: 639, endPoint y: 323, distance: 267.5
drag, startPoint x: 440, startPoint y: 286, endPoint x: 432, endPoint y: 206, distance: 80.6
drag, startPoint x: 529, startPoint y: 287, endPoint x: 357, endPoint y: 227, distance: 181.8
drag, startPoint x: 526, startPoint y: 262, endPoint x: 459, endPoint y: 226, distance: 75.4
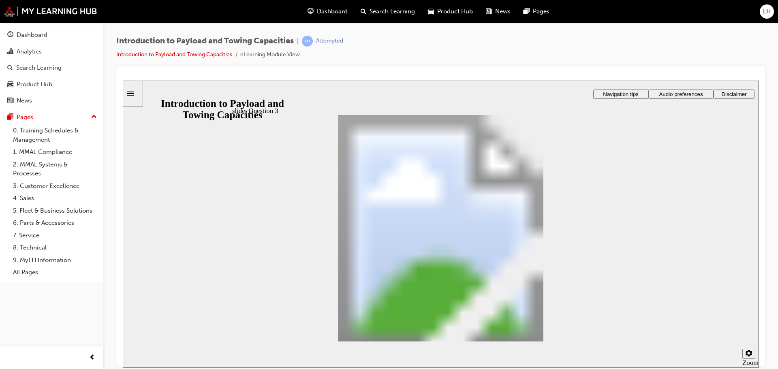
checkbox input "true"
drag, startPoint x: 613, startPoint y: 314, endPoint x: 606, endPoint y: 330, distance: 17.2
drag, startPoint x: 380, startPoint y: 183, endPoint x: 451, endPoint y: 267, distance: 109.6
drag, startPoint x: 434, startPoint y: 185, endPoint x: 455, endPoint y: 213, distance: 35.3
drag, startPoint x: 432, startPoint y: 174, endPoint x: 496, endPoint y: 286, distance: 128.5
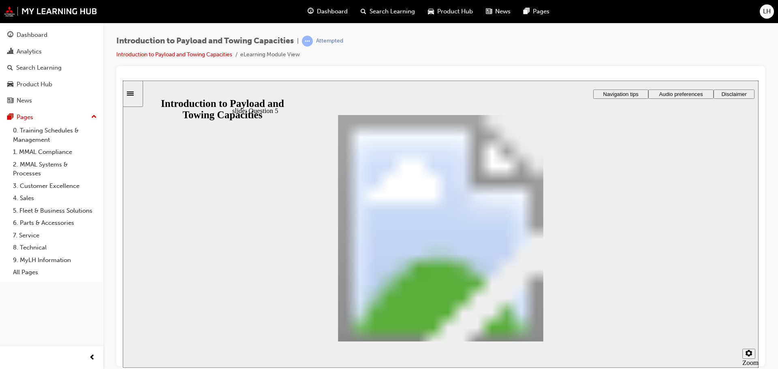
drag, startPoint x: 445, startPoint y: 171, endPoint x: 484, endPoint y: 231, distance: 71.4
drag, startPoint x: 419, startPoint y: 177, endPoint x: 478, endPoint y: 287, distance: 125.2
drag, startPoint x: 443, startPoint y: 180, endPoint x: 502, endPoint y: 262, distance: 101.0
drag, startPoint x: 461, startPoint y: 178, endPoint x: 463, endPoint y: 185, distance: 6.7
drag, startPoint x: 474, startPoint y: 182, endPoint x: 528, endPoint y: 268, distance: 101.3
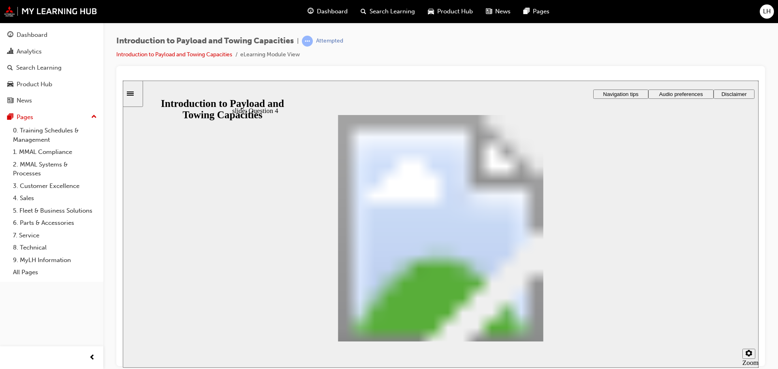
drag, startPoint x: 480, startPoint y: 209, endPoint x: 485, endPoint y: 231, distance: 22.8
drag, startPoint x: 476, startPoint y: 179, endPoint x: 494, endPoint y: 207, distance: 33.2
click at [618, 344] on section "Playback Speed 2 1.75 1.5 1.25 0.75" at bounding box center [441, 354] width 636 height 26
checkbox input "true"
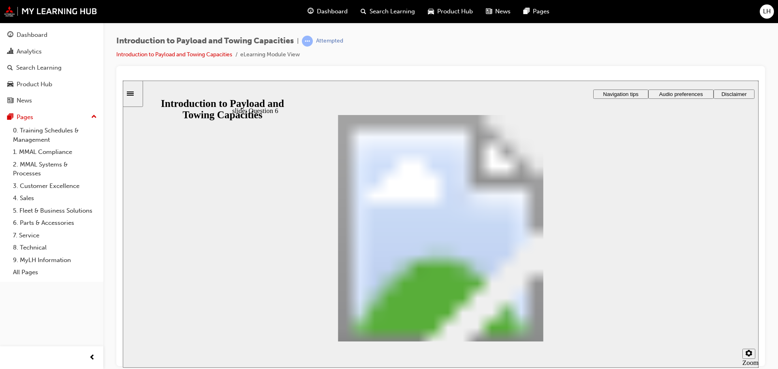
checkbox input "true"
checkbox input "false"
radio input "true"
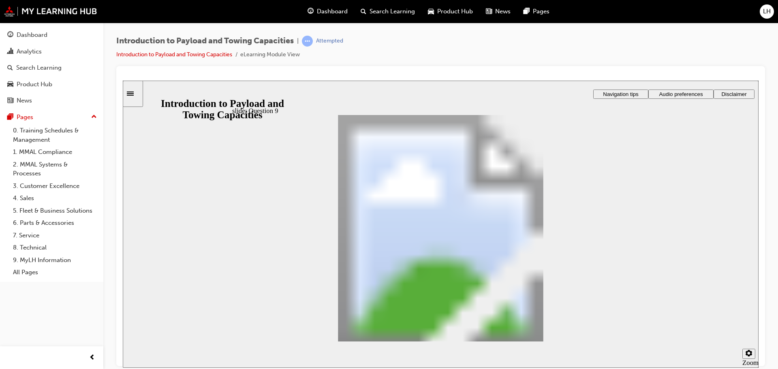
radio input "true"
drag, startPoint x: 595, startPoint y: 291, endPoint x: 627, endPoint y: 325, distance: 46.7
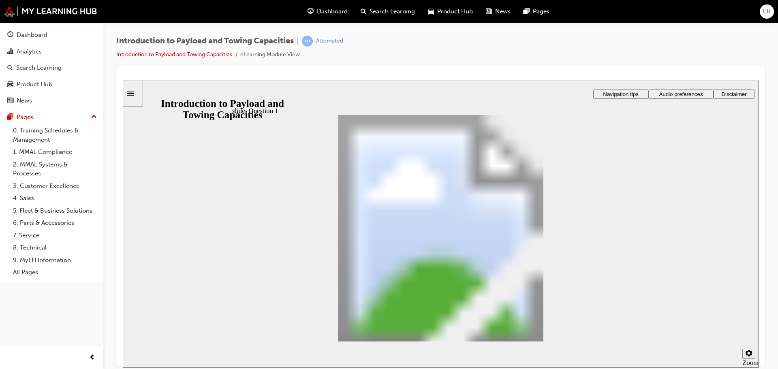
radio input "true"
drag, startPoint x: 439, startPoint y: 284, endPoint x: 421, endPoint y: 197, distance: 88.5
drag, startPoint x: 440, startPoint y: 256, endPoint x: 378, endPoint y: 220, distance: 72.1
drag, startPoint x: 516, startPoint y: 257, endPoint x: 427, endPoint y: 222, distance: 95.5
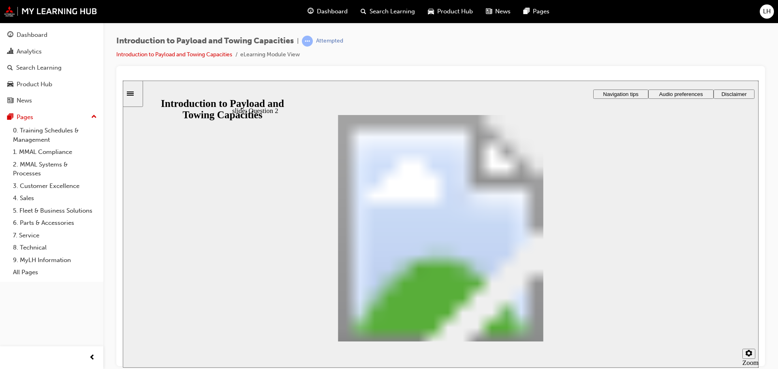
checkbox input "true"
drag, startPoint x: 487, startPoint y: 177, endPoint x: 496, endPoint y: 204, distance: 28.8
drag, startPoint x: 472, startPoint y: 170, endPoint x: 498, endPoint y: 230, distance: 65.5
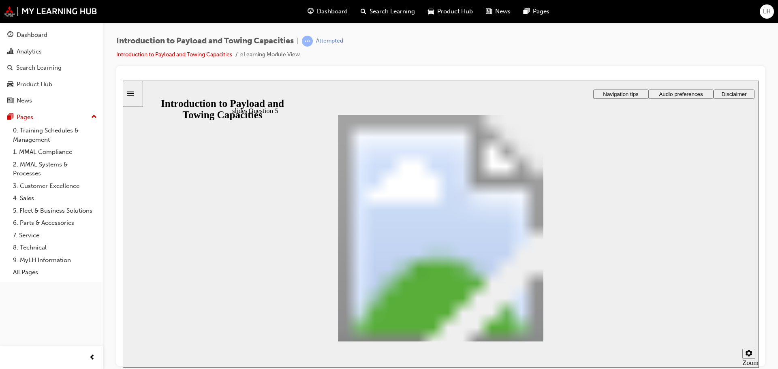
drag, startPoint x: 477, startPoint y: 179, endPoint x: 500, endPoint y: 280, distance: 103.2
drag, startPoint x: 473, startPoint y: 176, endPoint x: 499, endPoint y: 267, distance: 94.3
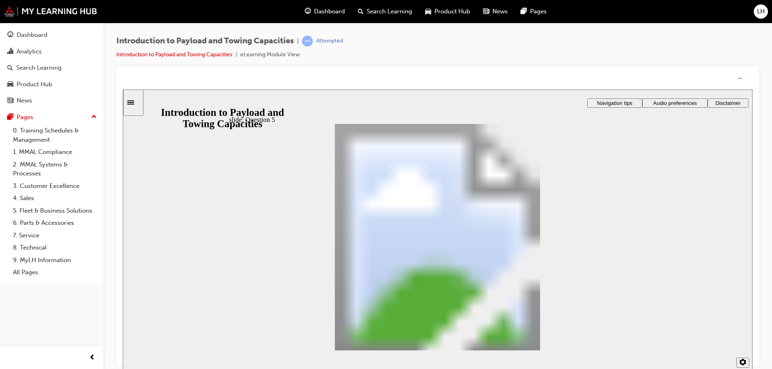
drag, startPoint x: 496, startPoint y: 198, endPoint x: 508, endPoint y: 242, distance: 46.2
drag, startPoint x: 489, startPoint y: 196, endPoint x: 508, endPoint y: 272, distance: 79.0
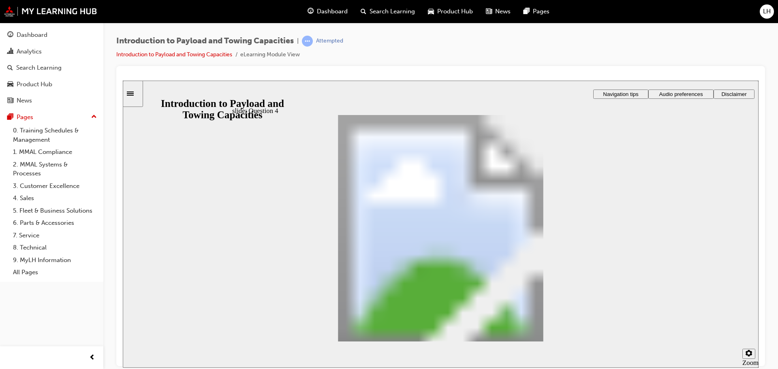
drag, startPoint x: 475, startPoint y: 175, endPoint x: 508, endPoint y: 305, distance: 134.1
checkbox input "true"
radio input "true"
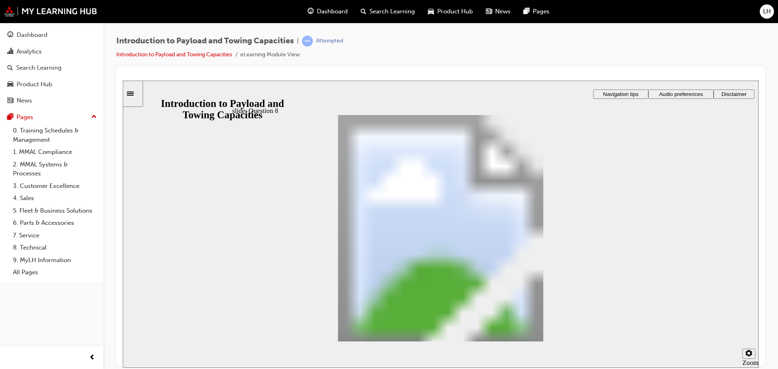
radio input "true"
drag, startPoint x: 630, startPoint y: 337, endPoint x: 417, endPoint y: 214, distance: 247.1
radio input "true"
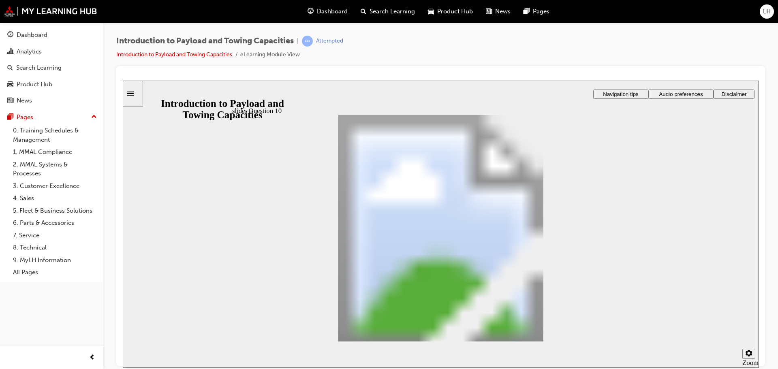
radio input "true"
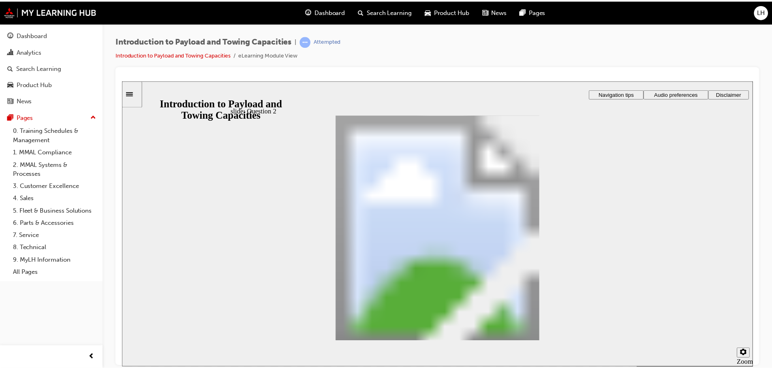
scroll to position [215, 0]
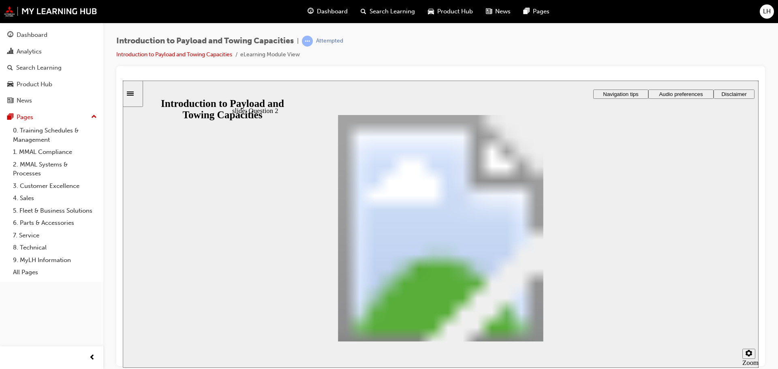
drag, startPoint x: 423, startPoint y: 283, endPoint x: 414, endPoint y: 198, distance: 85.6
drag, startPoint x: 542, startPoint y: 286, endPoint x: 376, endPoint y: 224, distance: 176.9
drag, startPoint x: 354, startPoint y: 262, endPoint x: 474, endPoint y: 226, distance: 124.6
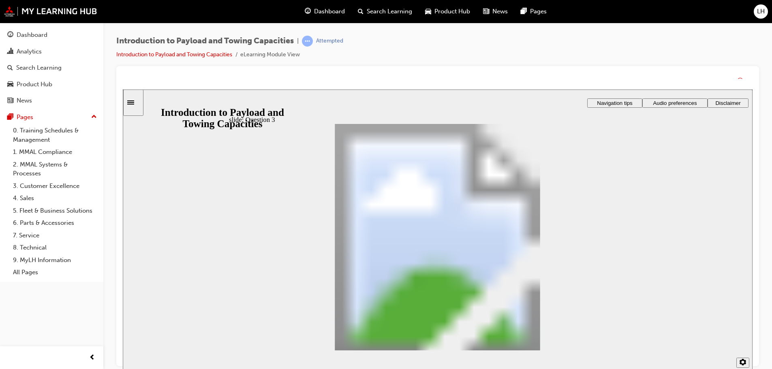
checkbox input "false"
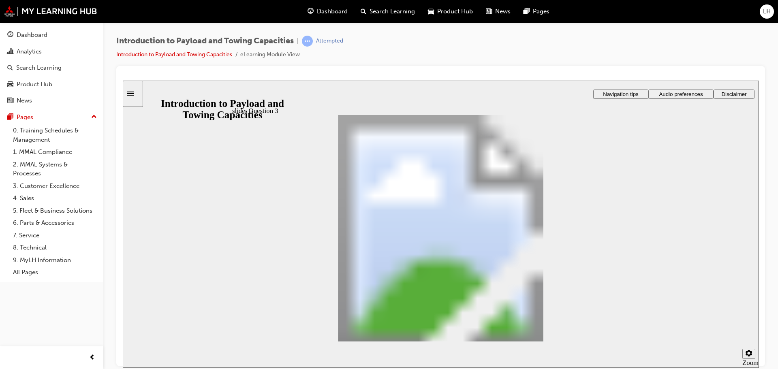
checkbox input "true"
drag, startPoint x: 498, startPoint y: 277, endPoint x: 497, endPoint y: 268, distance: 8.9
drag, startPoint x: 425, startPoint y: 176, endPoint x: 474, endPoint y: 264, distance: 100.5
drag, startPoint x: 443, startPoint y: 182, endPoint x: 496, endPoint y: 209, distance: 59.3
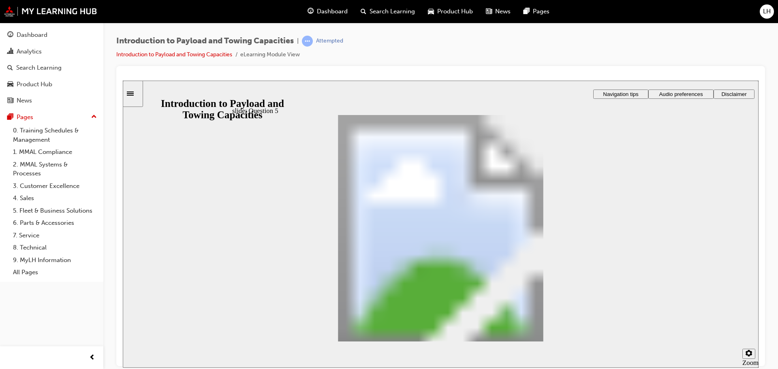
drag, startPoint x: 468, startPoint y: 174, endPoint x: 524, endPoint y: 284, distance: 123.4
drag, startPoint x: 496, startPoint y: 180, endPoint x: 527, endPoint y: 234, distance: 62.6
drag, startPoint x: 459, startPoint y: 178, endPoint x: 519, endPoint y: 288, distance: 125.3
drag, startPoint x: 456, startPoint y: 180, endPoint x: 489, endPoint y: 209, distance: 43.6
drag, startPoint x: 470, startPoint y: 179, endPoint x: 506, endPoint y: 236, distance: 67.1
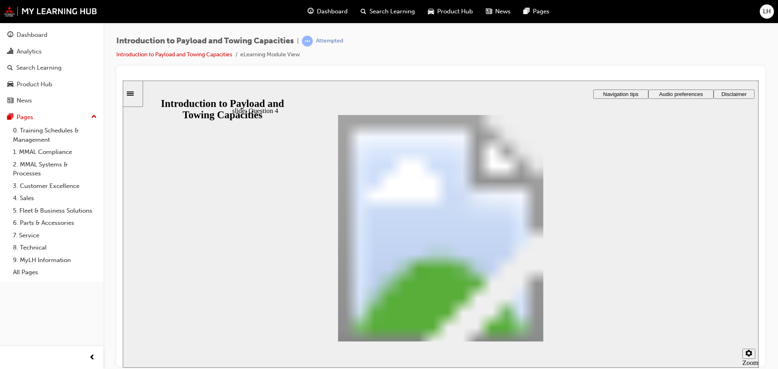
drag, startPoint x: 497, startPoint y: 181, endPoint x: 515, endPoint y: 271, distance: 91.8
checkbox input "true"
drag, startPoint x: 487, startPoint y: 236, endPoint x: 499, endPoint y: 260, distance: 26.6
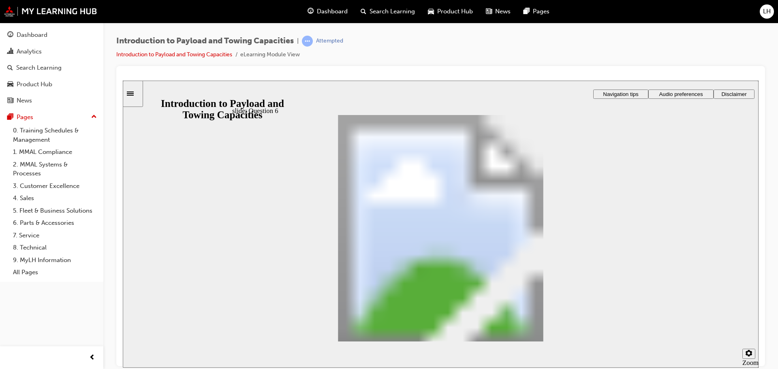
checkbox input "false"
checkbox input "true"
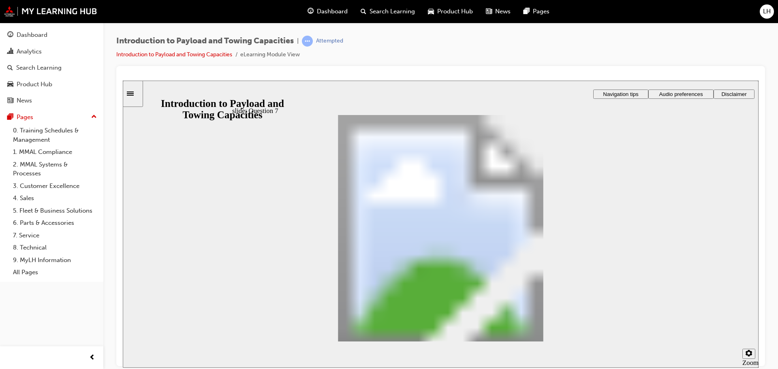
radio input "true"
drag, startPoint x: 336, startPoint y: 238, endPoint x: 401, endPoint y: 304, distance: 92.8
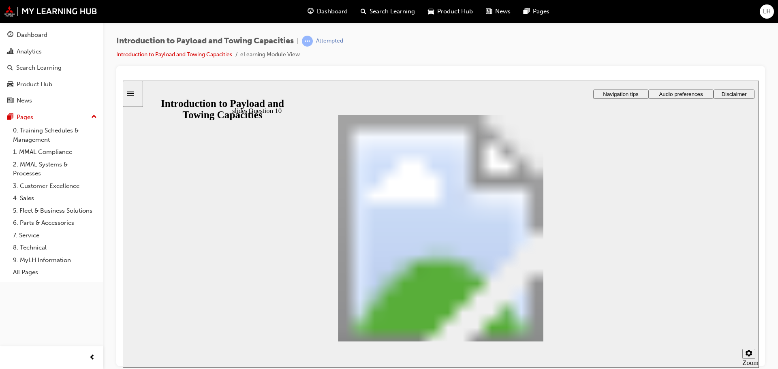
radio input "false"
radio input "true"
click at [26, 53] on div "Analytics" at bounding box center [29, 51] width 25 height 9
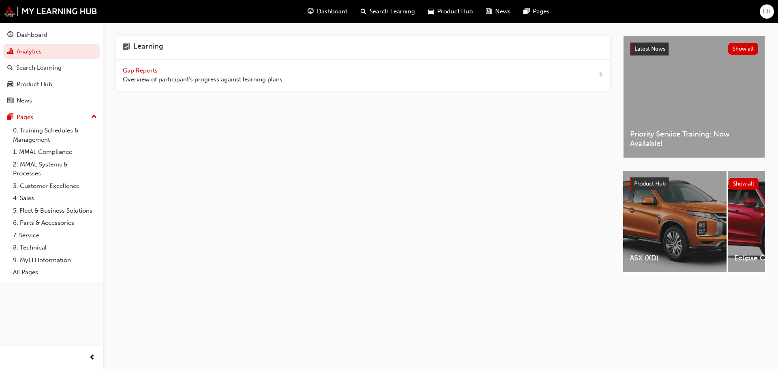
click at [152, 79] on span "Overview of participant's progress against learning plans." at bounding box center [203, 79] width 161 height 9
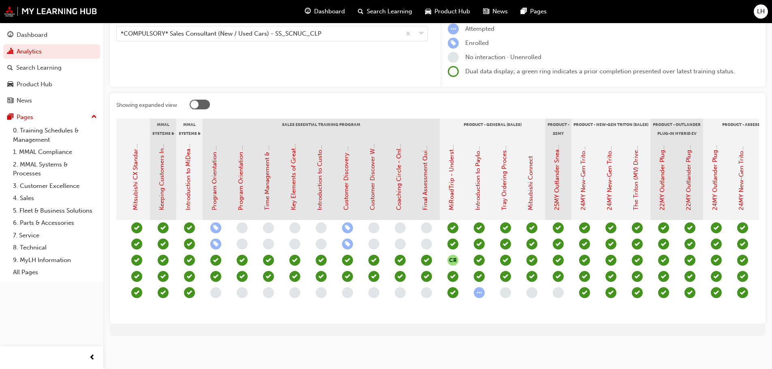
scroll to position [0, 711]
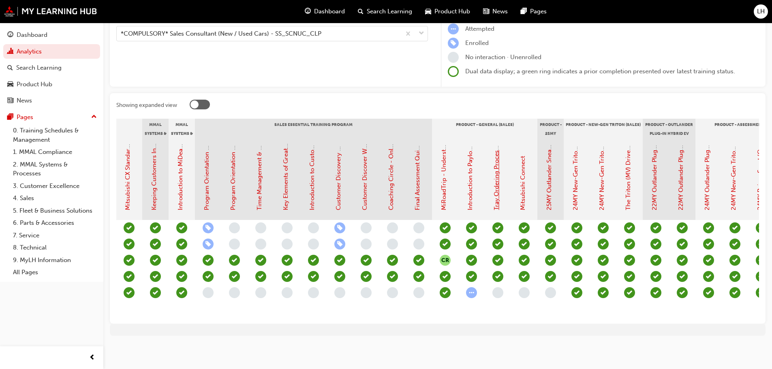
click at [496, 157] on link "Tray Ordering Process Utilising Port of Entry (POE) - Video" at bounding box center [496, 109] width 7 height 201
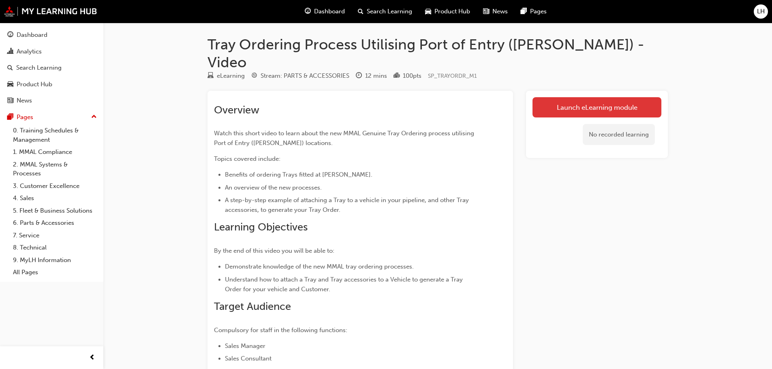
click at [578, 97] on link "Launch eLearning module" at bounding box center [596, 107] width 129 height 20
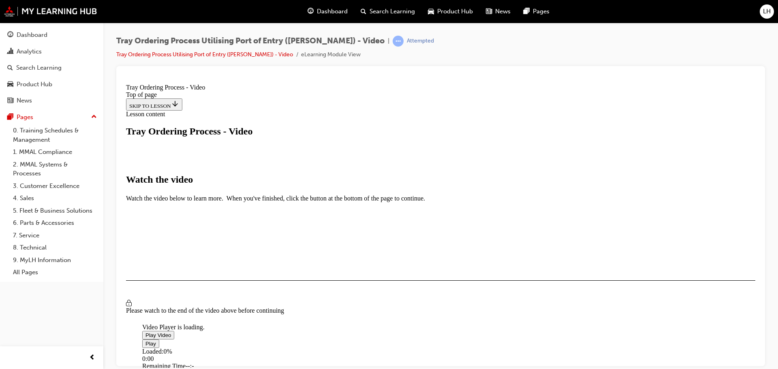
click at [145, 332] on span "Video player" at bounding box center [145, 335] width 0 height 6
click at [264, 254] on video "Video player" at bounding box center [203, 284] width 122 height 61
click at [145, 332] on span "Video player" at bounding box center [145, 335] width 0 height 6
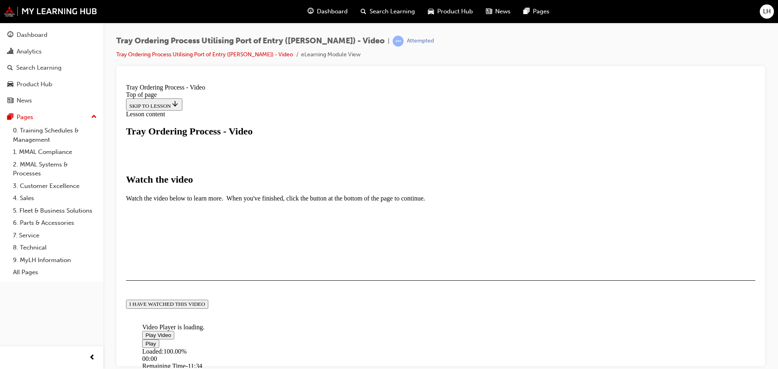
click at [208, 308] on button "I HAVE WATCHED THIS VIDEO" at bounding box center [167, 303] width 82 height 9
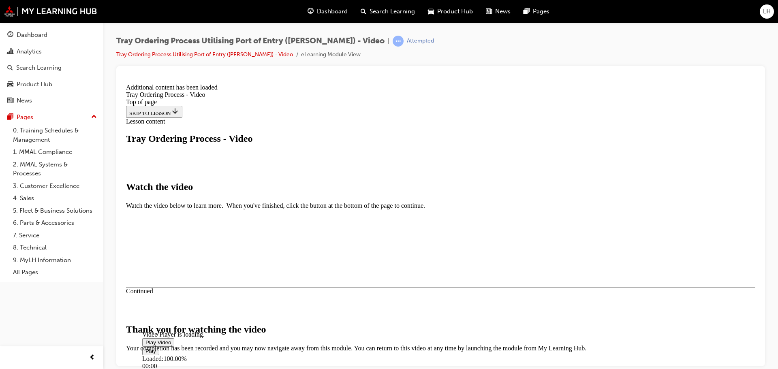
scroll to position [257, 0]
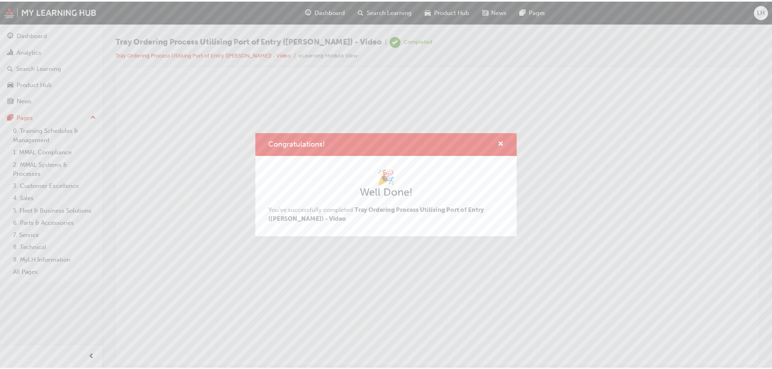
scroll to position [0, 0]
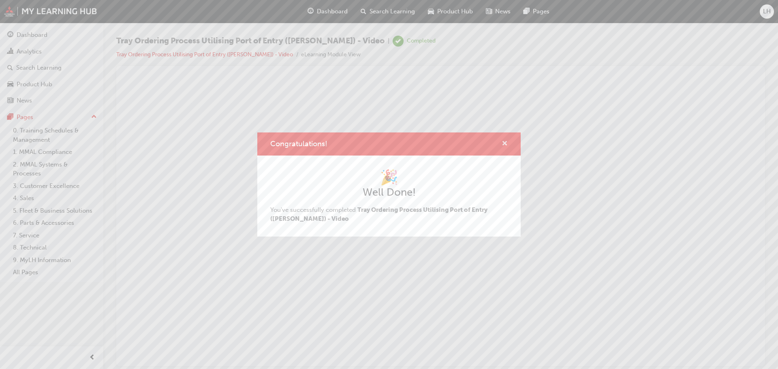
click at [502, 141] on span "cross-icon" at bounding box center [505, 144] width 6 height 7
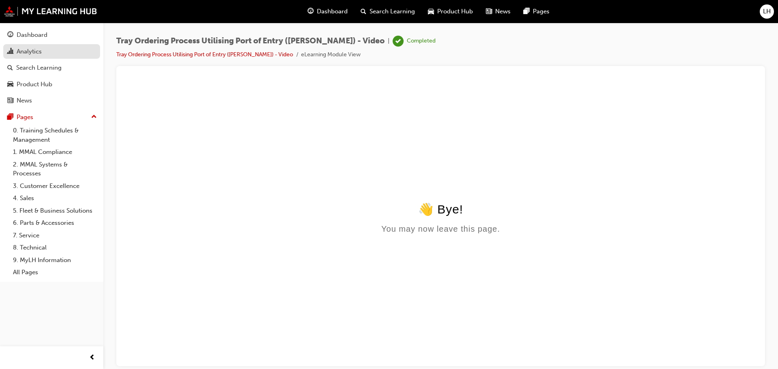
click at [58, 53] on div "Analytics" at bounding box center [51, 52] width 89 height 10
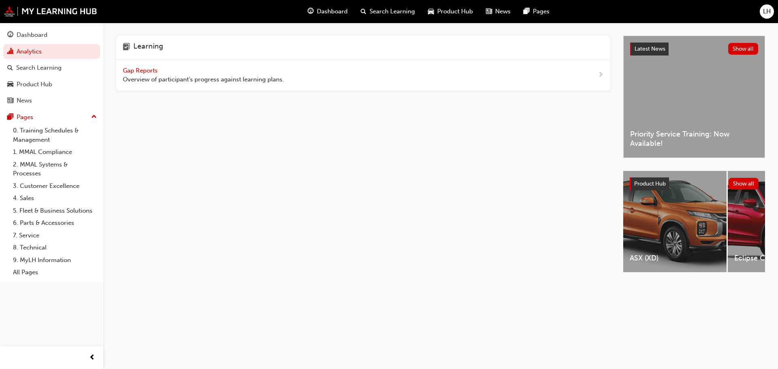
click at [156, 67] on span "Gap Reports" at bounding box center [141, 70] width 36 height 7
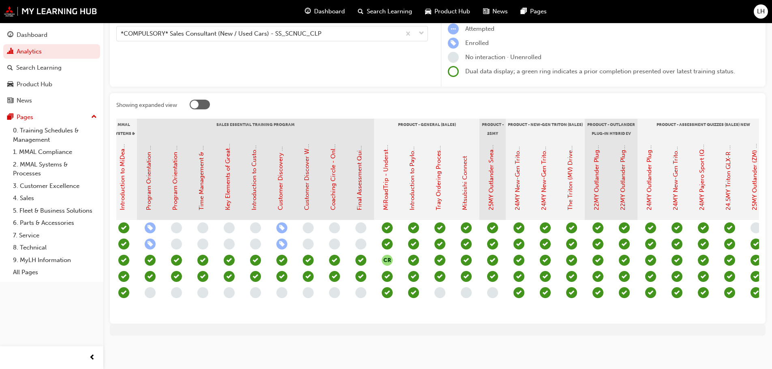
scroll to position [0, 770]
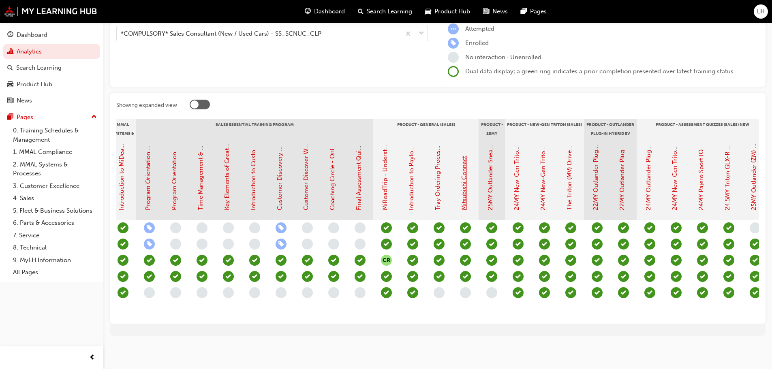
click at [462, 182] on link "Mitsubishi Connect" at bounding box center [463, 183] width 7 height 54
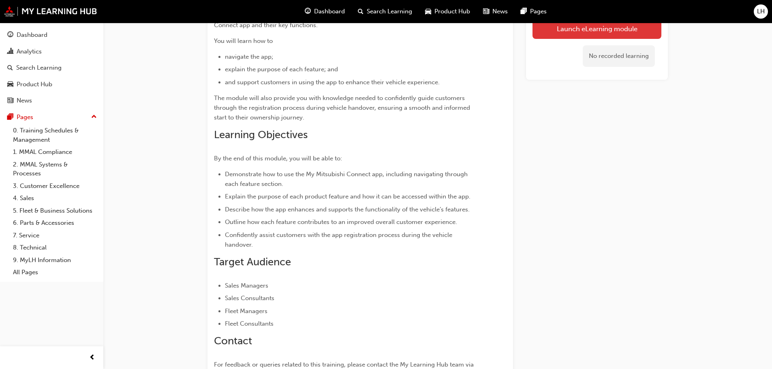
click at [594, 31] on link "Launch eLearning module" at bounding box center [596, 29] width 129 height 20
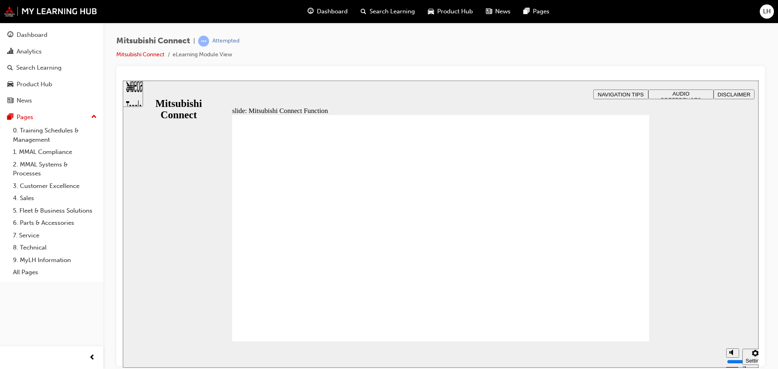
drag, startPoint x: 571, startPoint y: 152, endPoint x: 580, endPoint y: 166, distance: 15.8
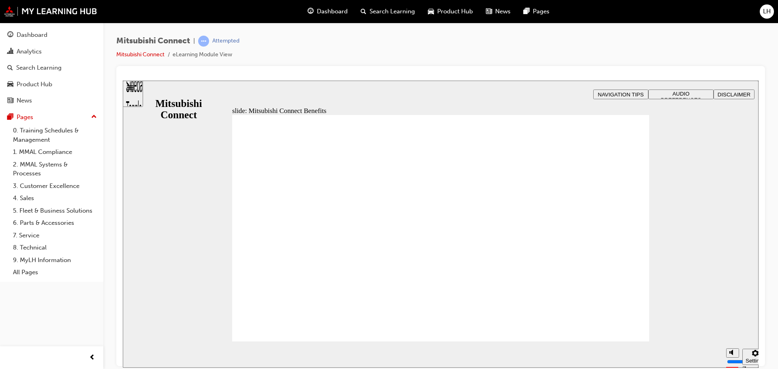
drag, startPoint x: 525, startPoint y: 201, endPoint x: 547, endPoint y: 197, distance: 22.6
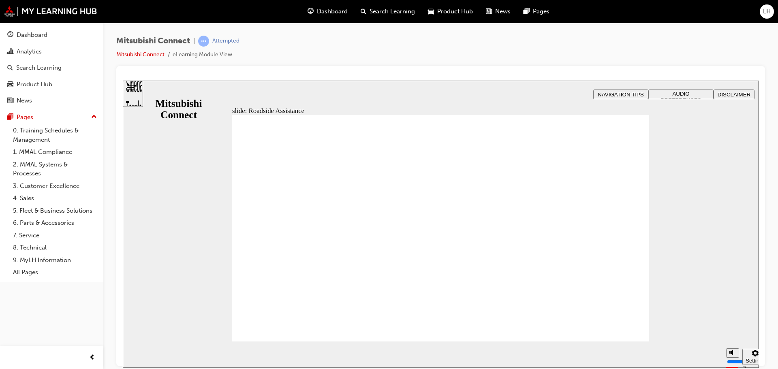
drag, startPoint x: 303, startPoint y: 296, endPoint x: 311, endPoint y: 291, distance: 9.6
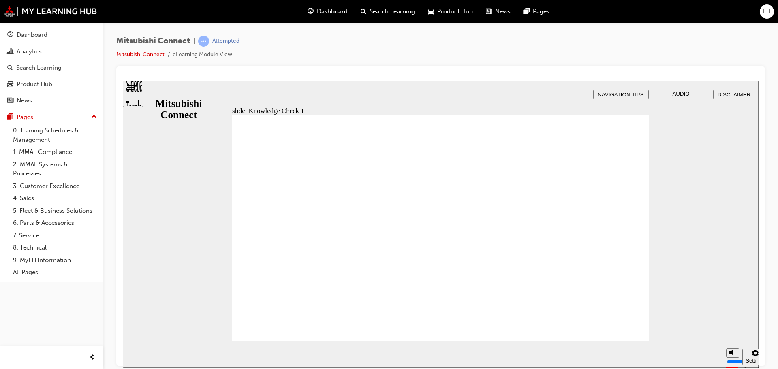
checkbox input "true"
drag, startPoint x: 300, startPoint y: 240, endPoint x: 304, endPoint y: 255, distance: 15.6
checkbox input "true"
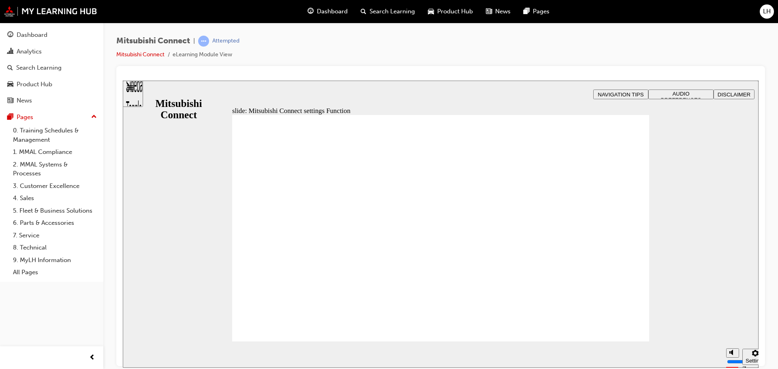
radio input "true"
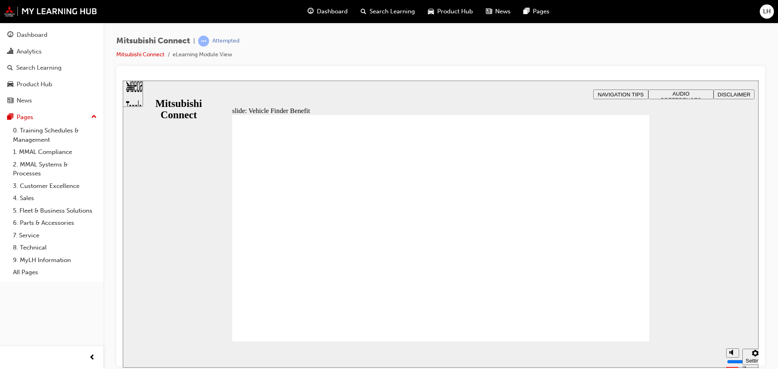
checkbox input "true"
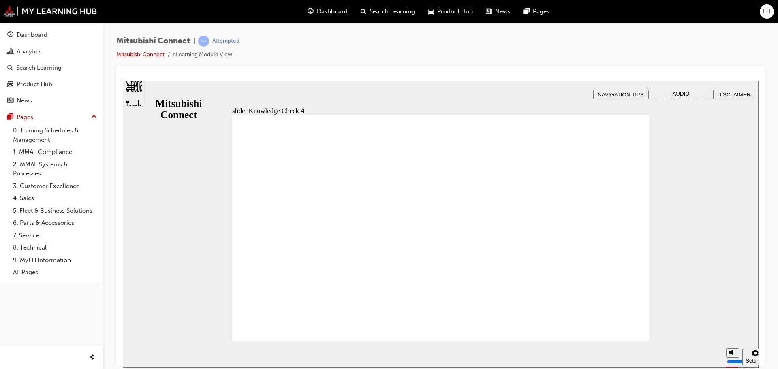
radio input "true"
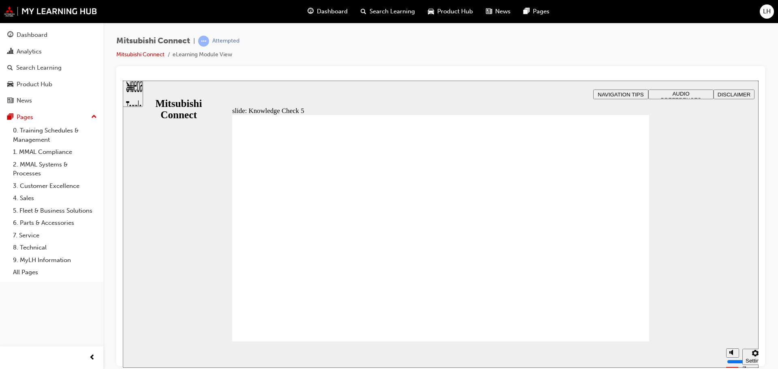
checkbox input "true"
drag, startPoint x: 387, startPoint y: 231, endPoint x: 392, endPoint y: 265, distance: 33.6
checkbox input "true"
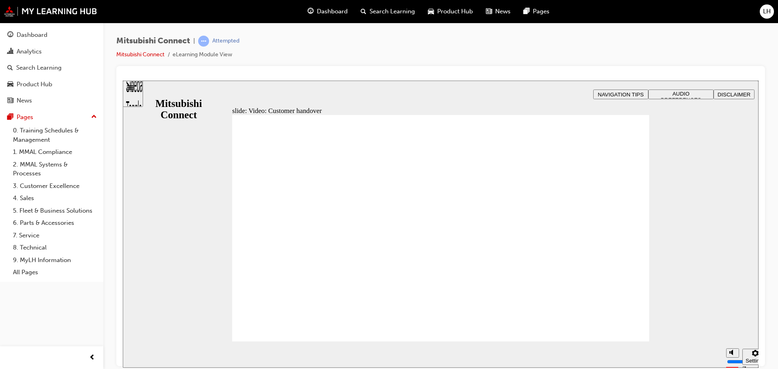
drag, startPoint x: 618, startPoint y: 327, endPoint x: 622, endPoint y: 321, distance: 6.4
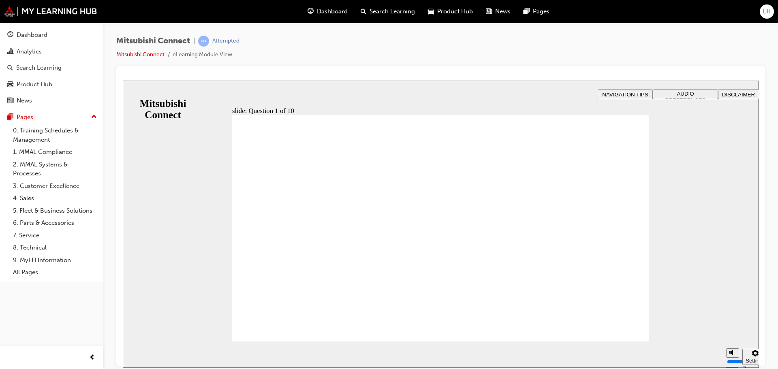
radio input "true"
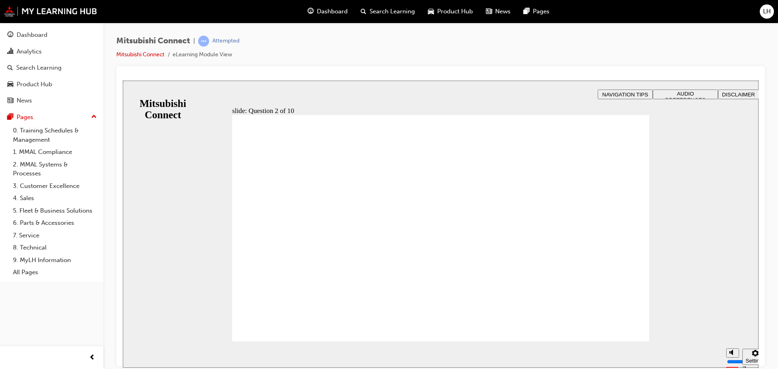
checkbox input "true"
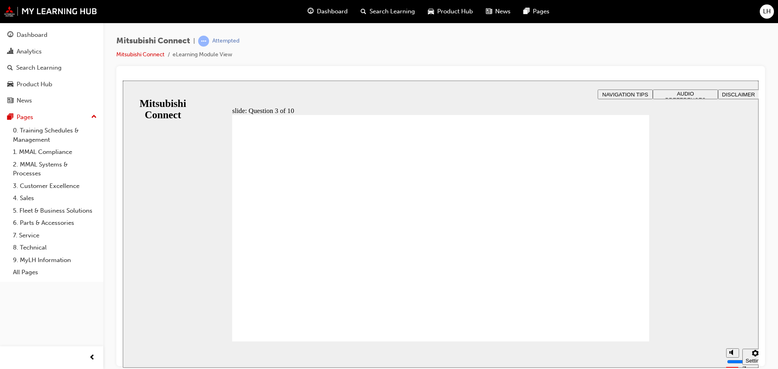
checkbox input "true"
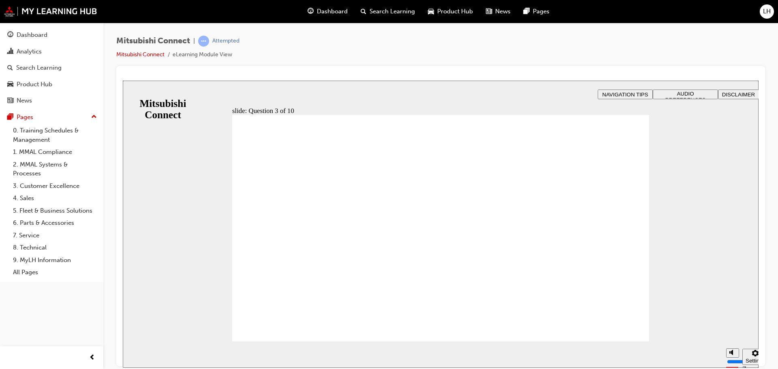
radio input "false"
radio input "true"
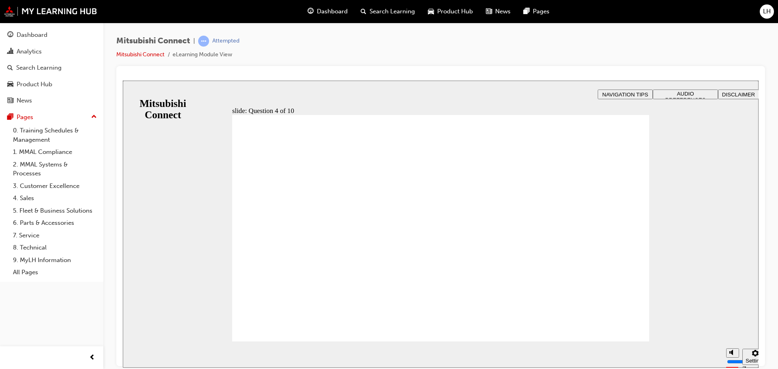
checkbox input "true"
drag, startPoint x: 434, startPoint y: 205, endPoint x: 293, endPoint y: 324, distance: 184.0
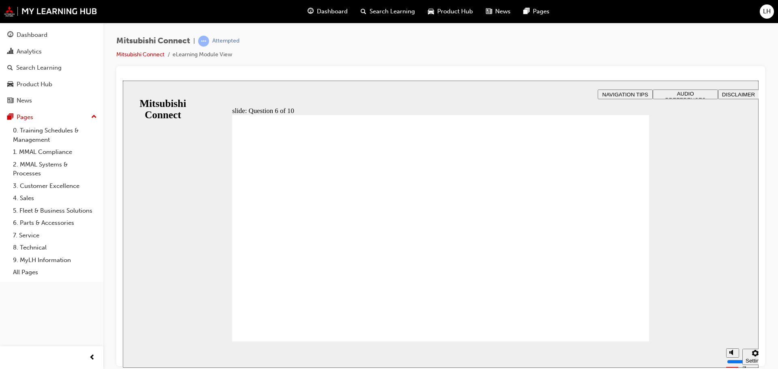
checkbox input "true"
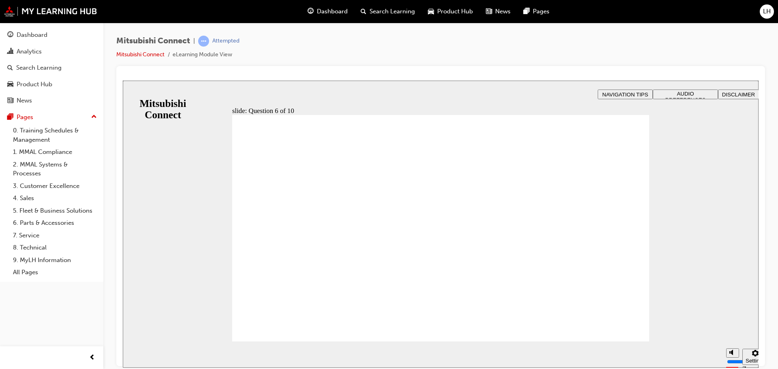
checkbox input "true"
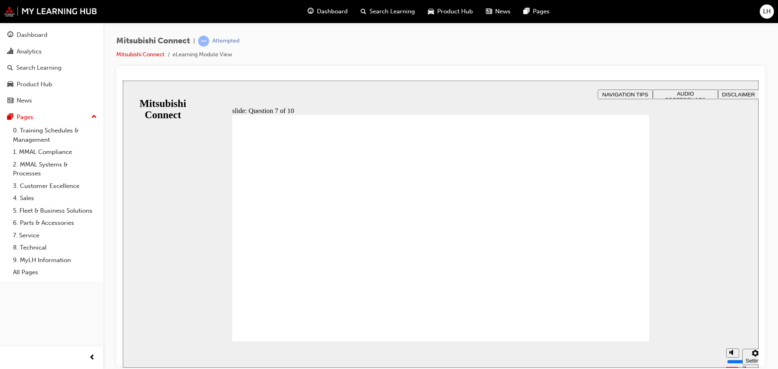
radio input "true"
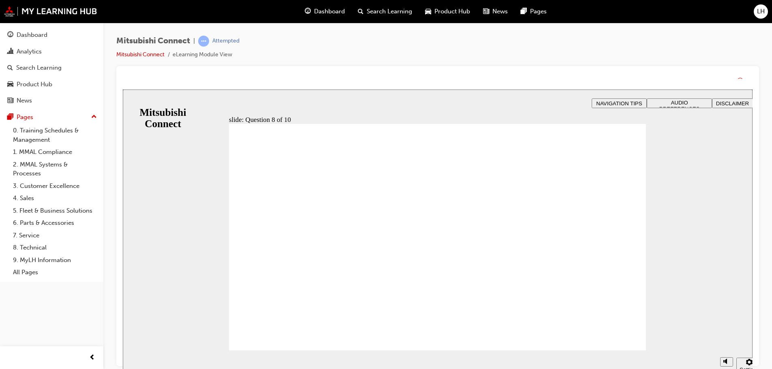
drag, startPoint x: 400, startPoint y: 286, endPoint x: 405, endPoint y: 290, distance: 6.3
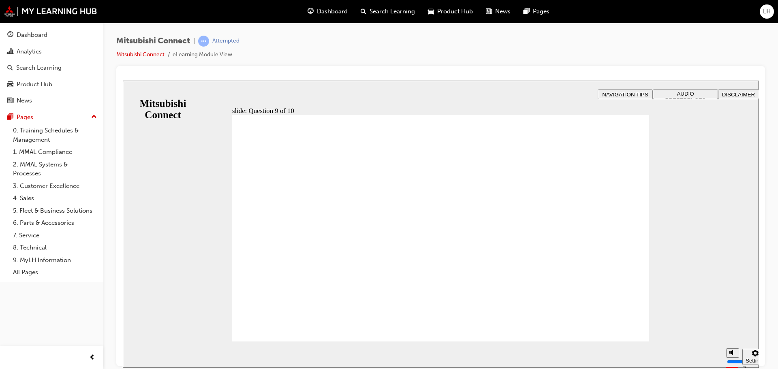
radio input "true"
drag, startPoint x: 341, startPoint y: 223, endPoint x: 249, endPoint y: 323, distance: 135.9
checkbox input "true"
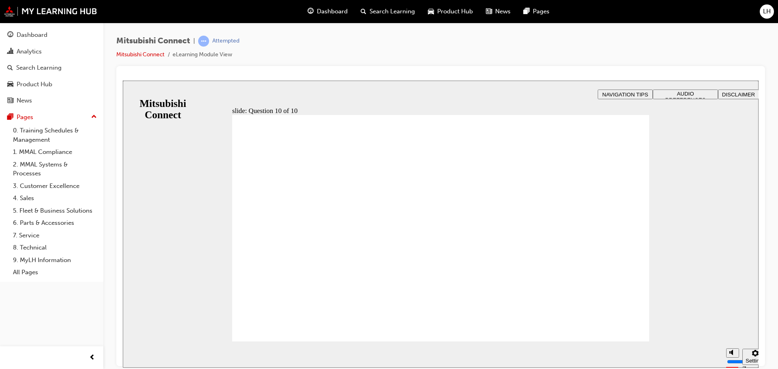
radio input "true"
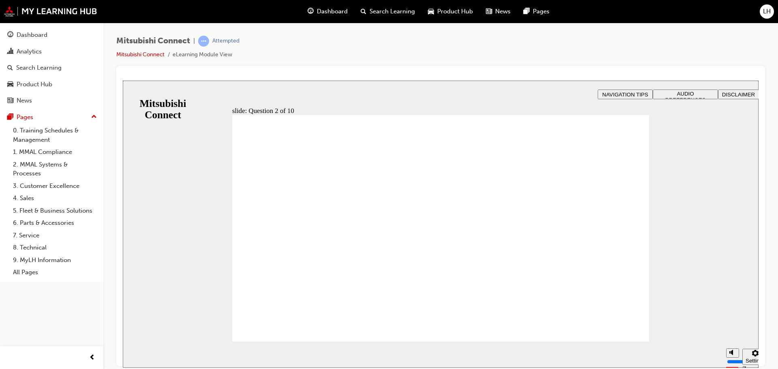
checkbox input "true"
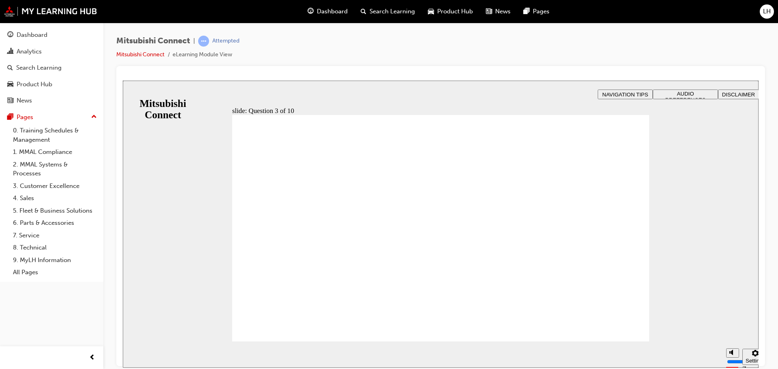
checkbox input "true"
drag, startPoint x: 404, startPoint y: 224, endPoint x: 409, endPoint y: 205, distance: 19.9
checkbox input "true"
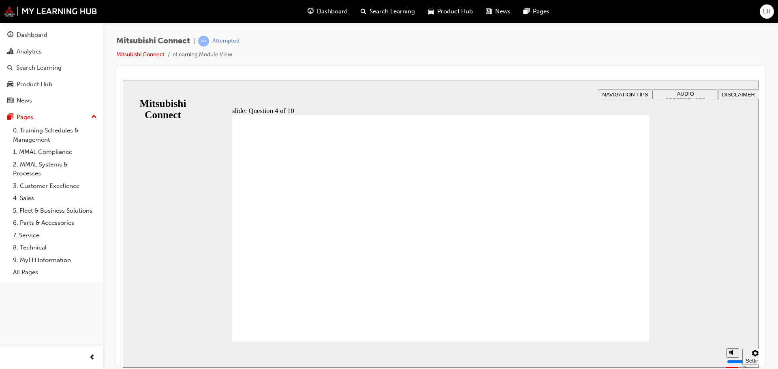
radio input "true"
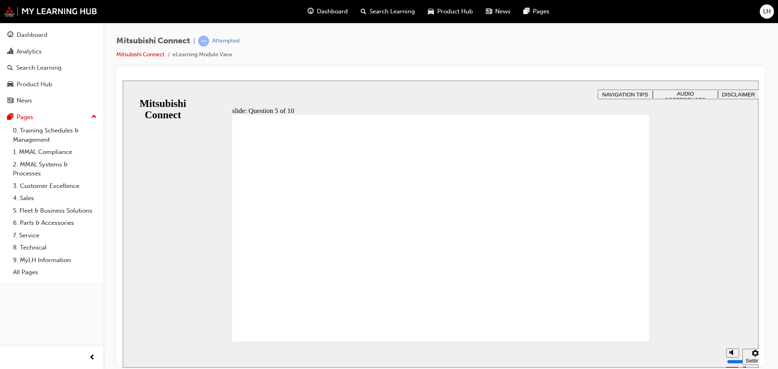
checkbox input "true"
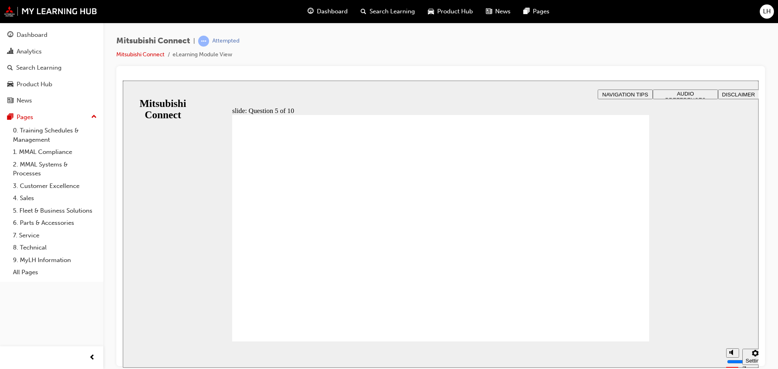
checkbox input "true"
drag, startPoint x: 294, startPoint y: 318, endPoint x: 296, endPoint y: 326, distance: 8.1
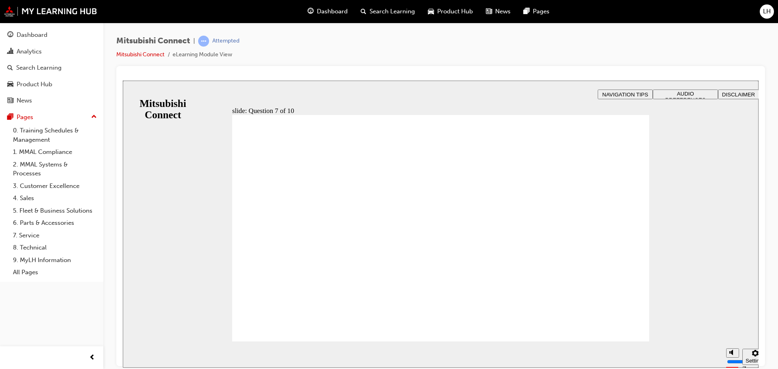
checkbox input "true"
checkbox input "false"
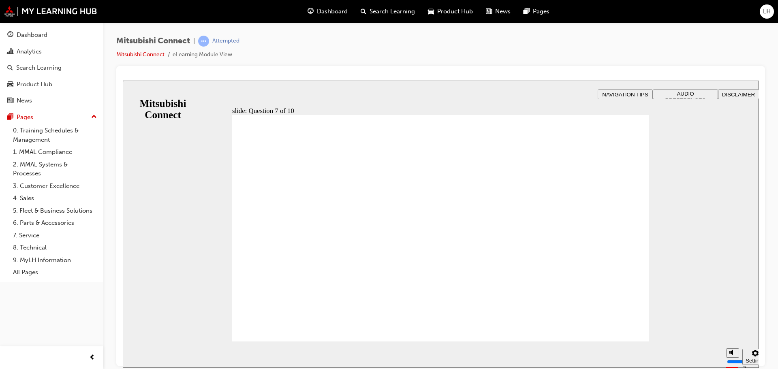
checkbox input "false"
checkbox input "true"
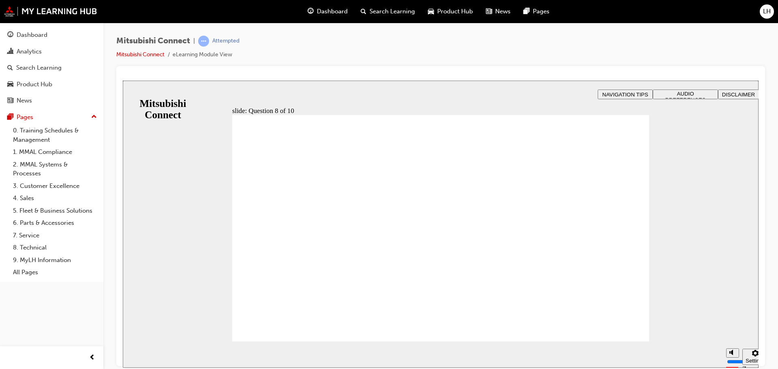
radio input "true"
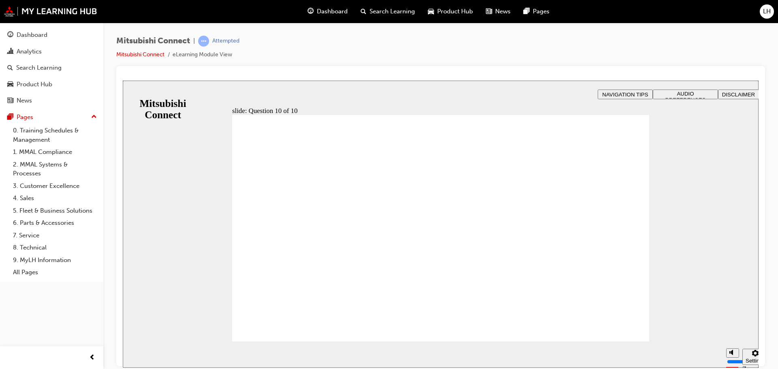
checkbox input "true"
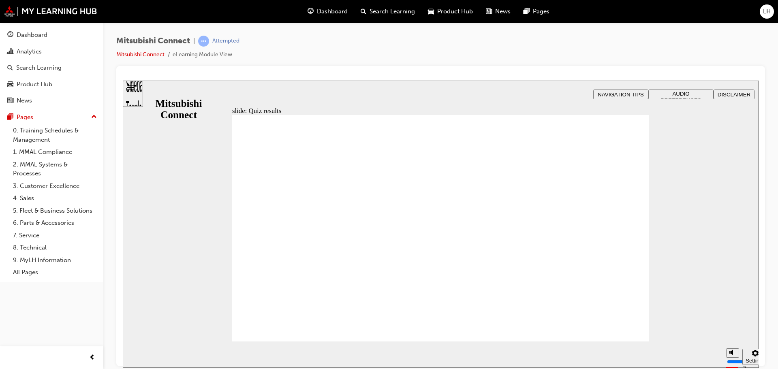
radio input "true"
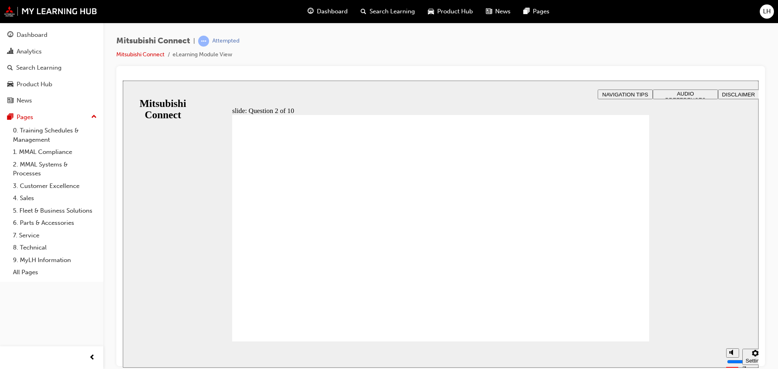
checkbox input "true"
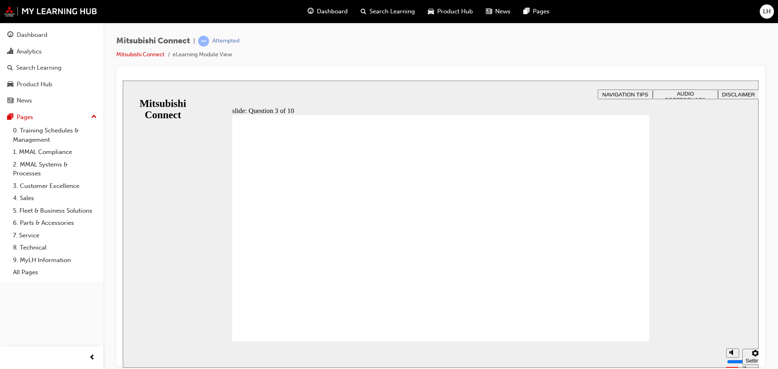
checkbox input "true"
drag, startPoint x: 295, startPoint y: 334, endPoint x: 292, endPoint y: 328, distance: 6.2
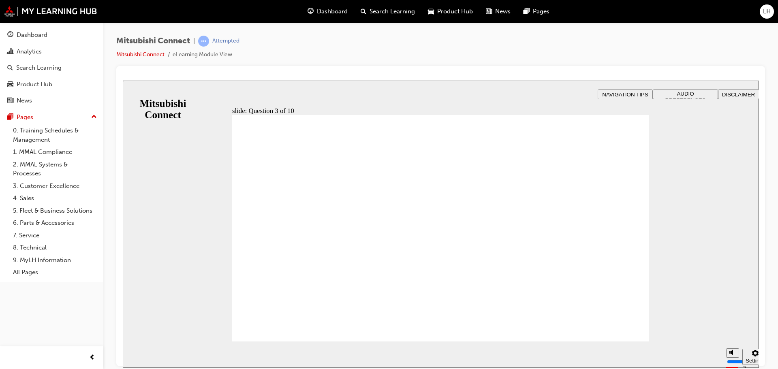
radio input "true"
drag, startPoint x: 284, startPoint y: 318, endPoint x: 283, endPoint y: 322, distance: 4.2
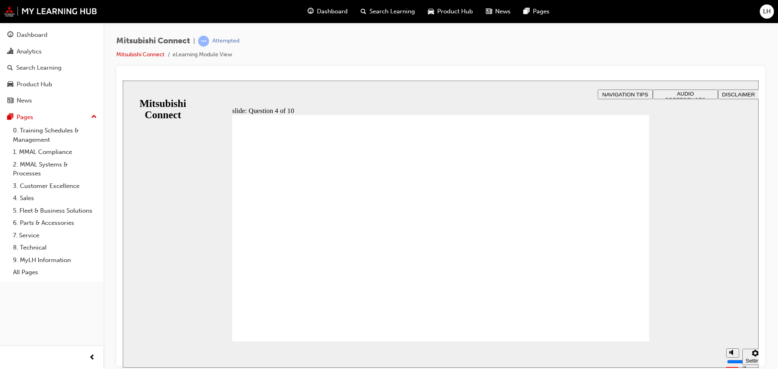
checkbox input "true"
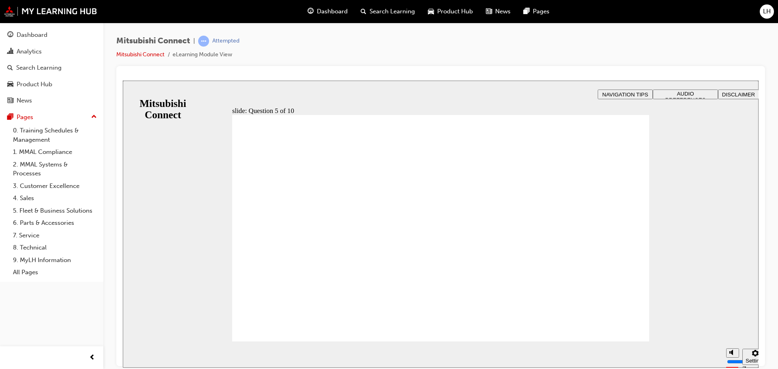
drag, startPoint x: 285, startPoint y: 320, endPoint x: 280, endPoint y: 323, distance: 5.5
checkbox input "true"
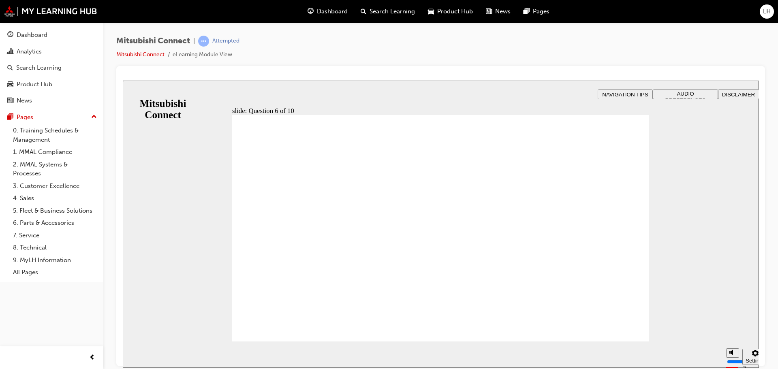
checkbox input "true"
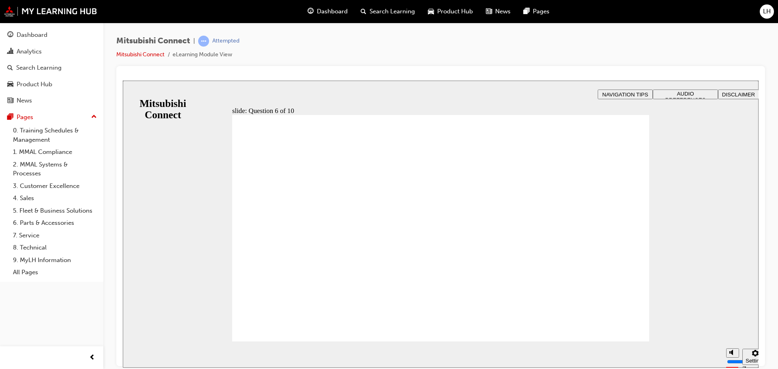
checkbox input "true"
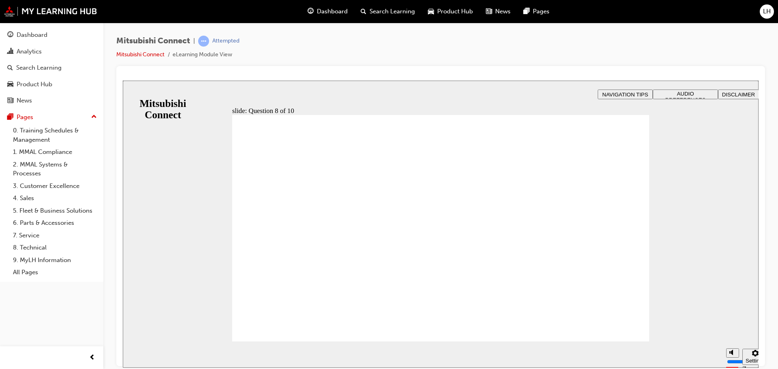
radio input "true"
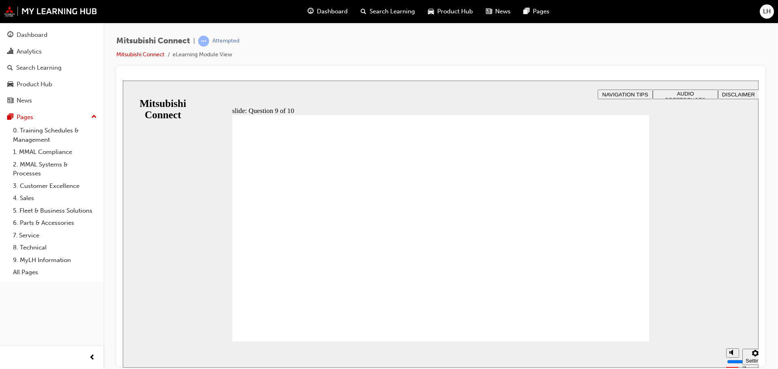
radio input "true"
checkbox input "true"
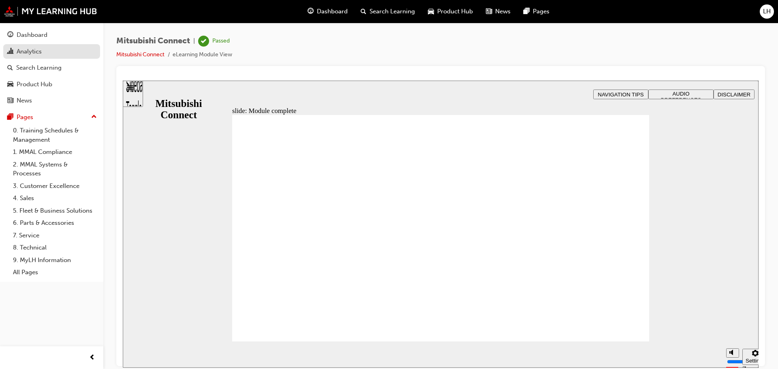
click at [78, 53] on div "Analytics" at bounding box center [51, 52] width 89 height 10
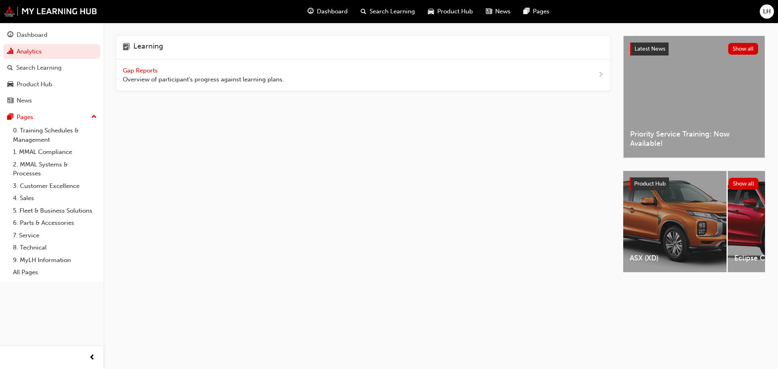
click at [141, 71] on span "Gap Reports" at bounding box center [141, 70] width 36 height 7
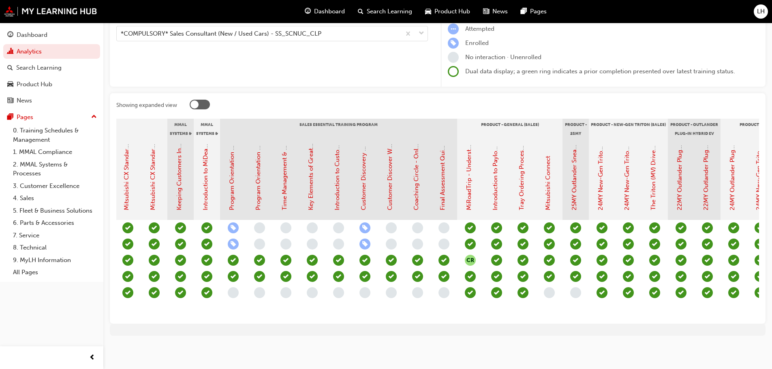
scroll to position [0, 685]
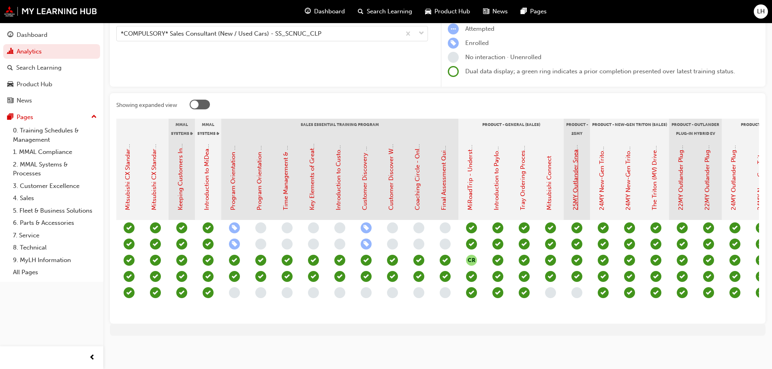
drag, startPoint x: 573, startPoint y: 175, endPoint x: 574, endPoint y: 160, distance: 14.6
click at [574, 160] on link "25MY Outlander Sneak Peek Video" at bounding box center [575, 162] width 7 height 96
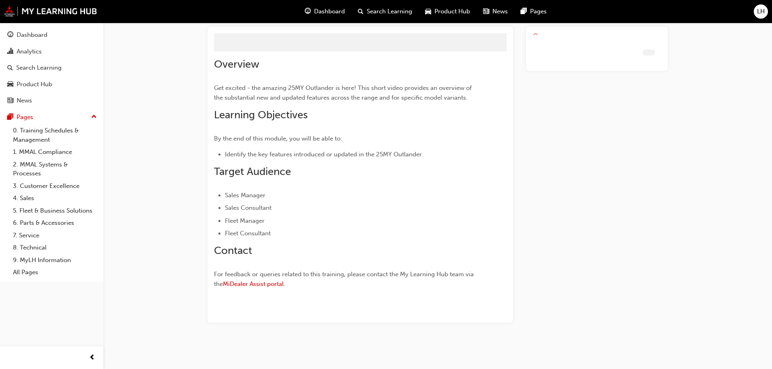
scroll to position [46, 0]
click at [563, 340] on div "25MY Outlander Sneak Peek Video eLearning Stream: SALES 4 mins 100 pts 25O_M1 O…" at bounding box center [437, 168] width 486 height 359
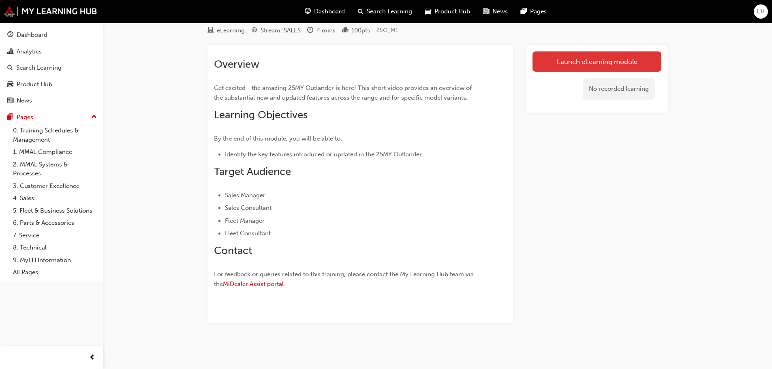
click at [561, 56] on link "Launch eLearning module" at bounding box center [596, 61] width 129 height 20
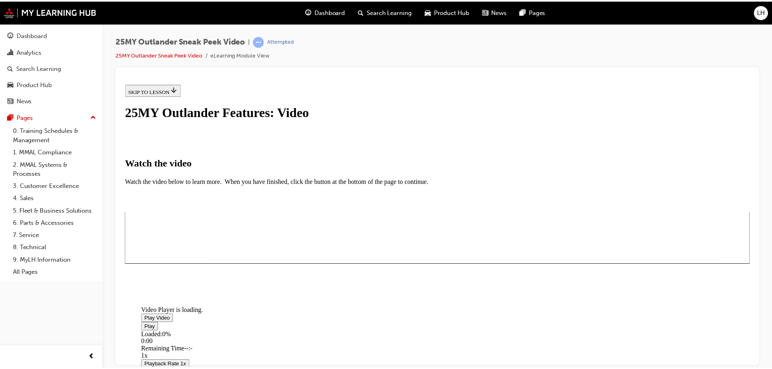
scroll to position [122, 0]
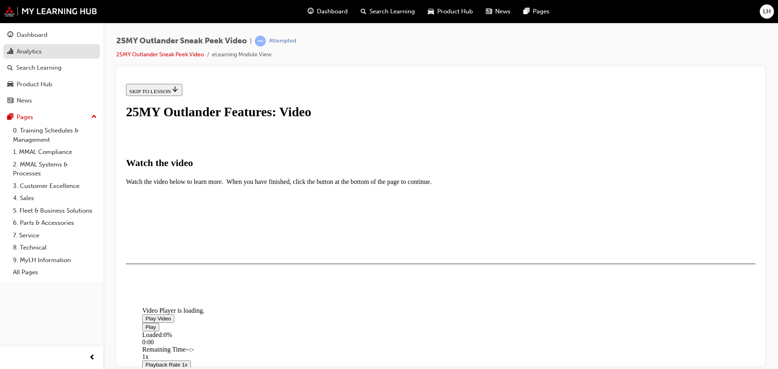
click at [63, 54] on div "Analytics" at bounding box center [51, 52] width 89 height 10
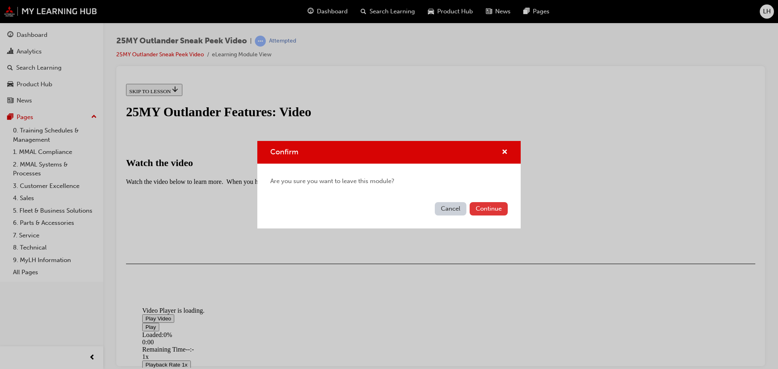
click at [495, 208] on button "Continue" at bounding box center [489, 208] width 38 height 13
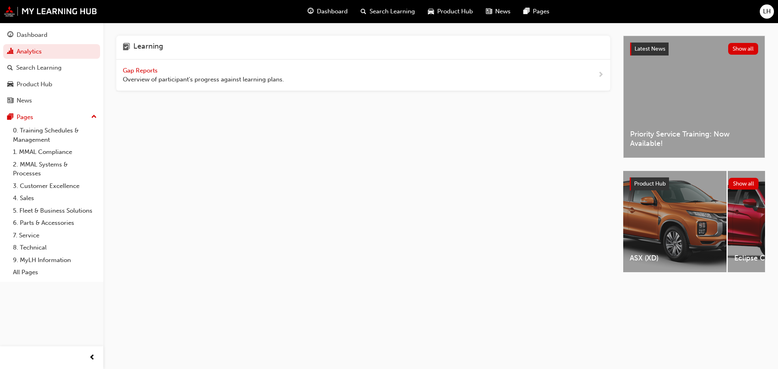
click at [124, 67] on span "Gap Reports" at bounding box center [141, 70] width 36 height 7
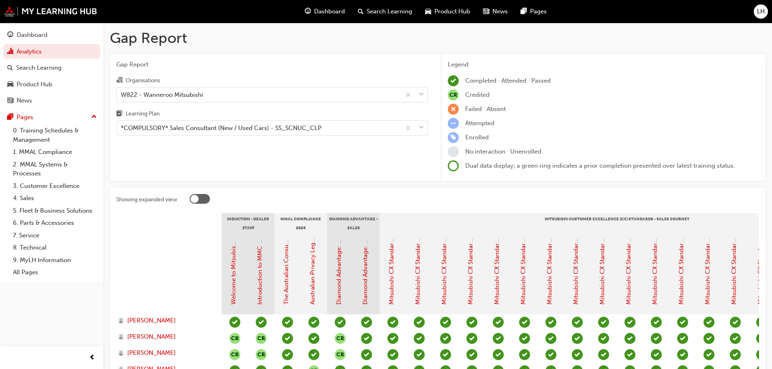
click at [133, 70] on div "Gap Report Organisations W822 - Wanneroo Mitsubishi Learning Plan *COMPULSORY* …" at bounding box center [272, 117] width 325 height 128
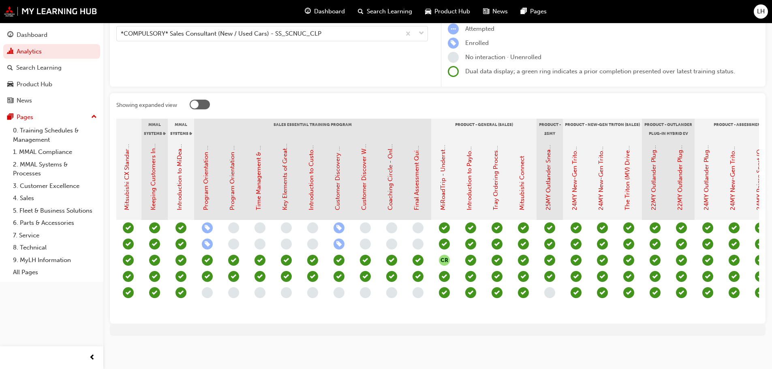
scroll to position [0, 723]
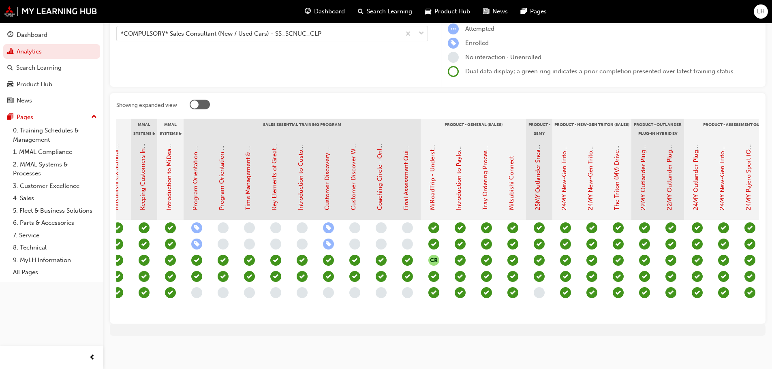
click at [533, 162] on div "25MY Outlander Sneak Peek Video" at bounding box center [537, 176] width 9 height 67
click at [537, 160] on link "25MY Outlander Sneak Peek Video" at bounding box center [537, 162] width 7 height 96
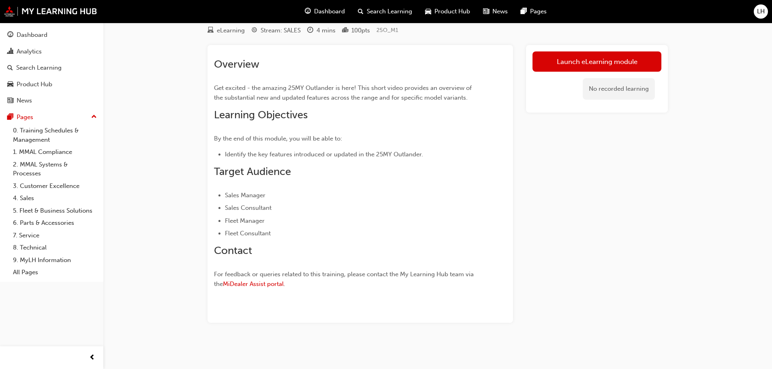
scroll to position [28, 0]
click at [621, 64] on link "Launch eLearning module" at bounding box center [596, 61] width 129 height 20
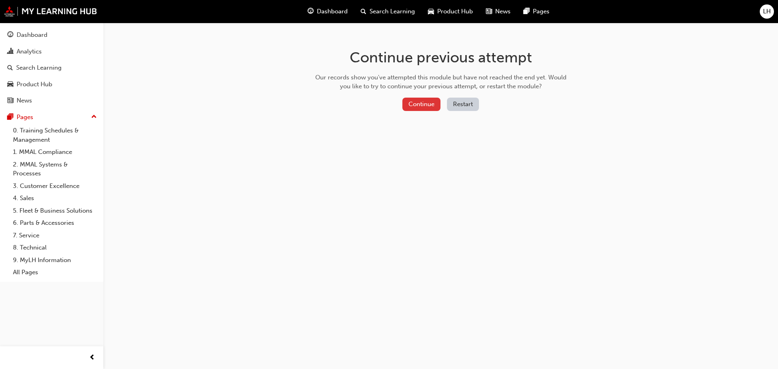
click at [430, 103] on button "Continue" at bounding box center [421, 104] width 38 height 13
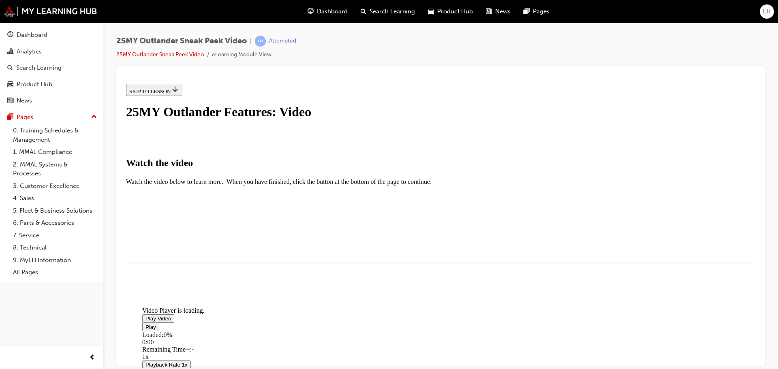
click at [145, 315] on span "Video player" at bounding box center [145, 318] width 0 height 6
click at [521, 331] on div "Loaded : 1.87% 3:29 0:00" at bounding box center [531, 342] width 778 height 22
click at [208, 292] on button "I HAVE WATCHED THIS VIDEO" at bounding box center [167, 287] width 82 height 9
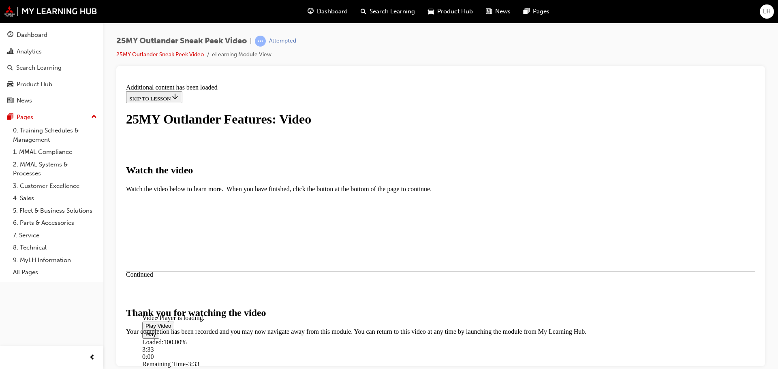
scroll to position [257, 0]
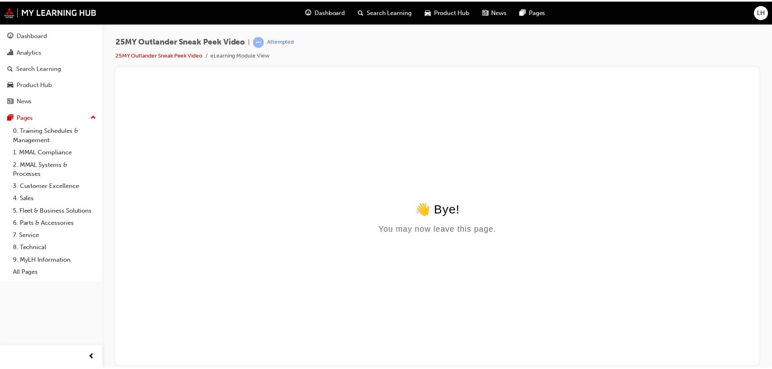
scroll to position [0, 0]
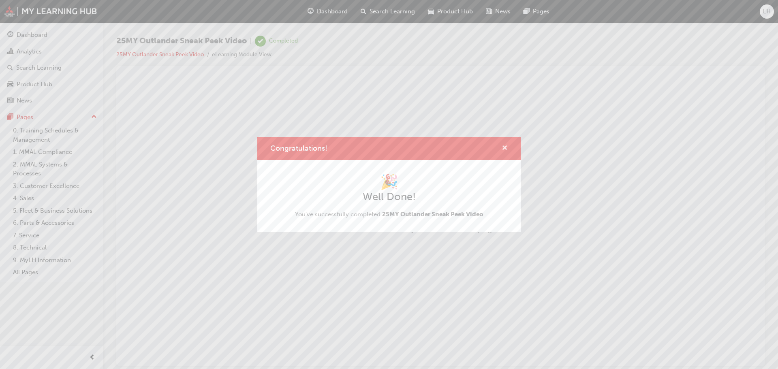
click at [508, 141] on div "Congratulations!" at bounding box center [388, 148] width 263 height 23
click at [506, 150] on span "cross-icon" at bounding box center [505, 148] width 6 height 7
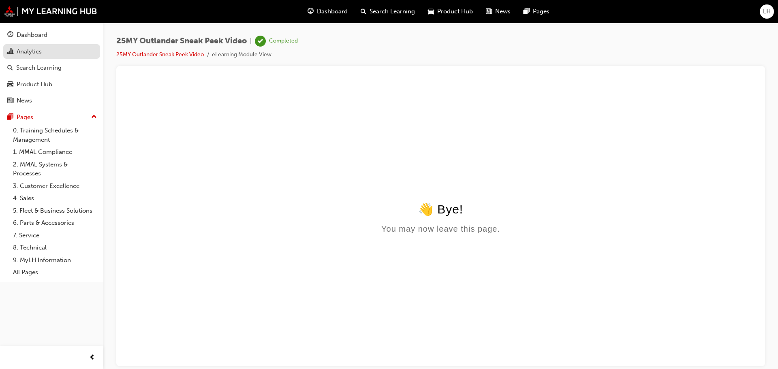
click at [50, 53] on div "Analytics" at bounding box center [51, 52] width 89 height 10
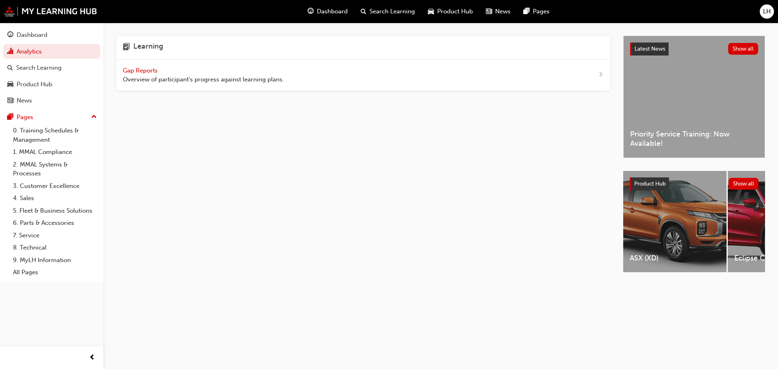
click at [129, 68] on span "Gap Reports" at bounding box center [141, 70] width 36 height 7
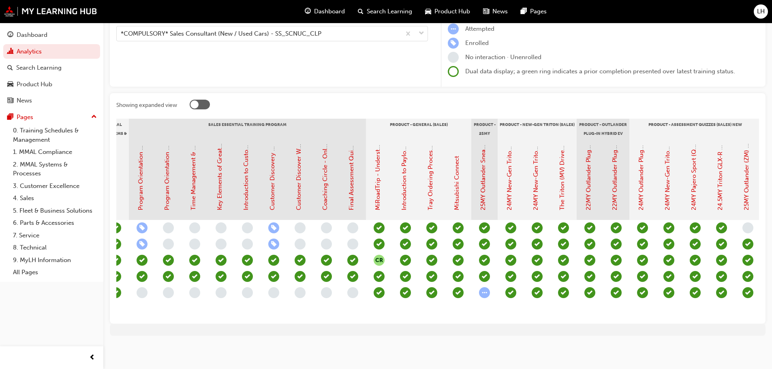
scroll to position [0, 806]
